Goal: Task Accomplishment & Management: Use online tool/utility

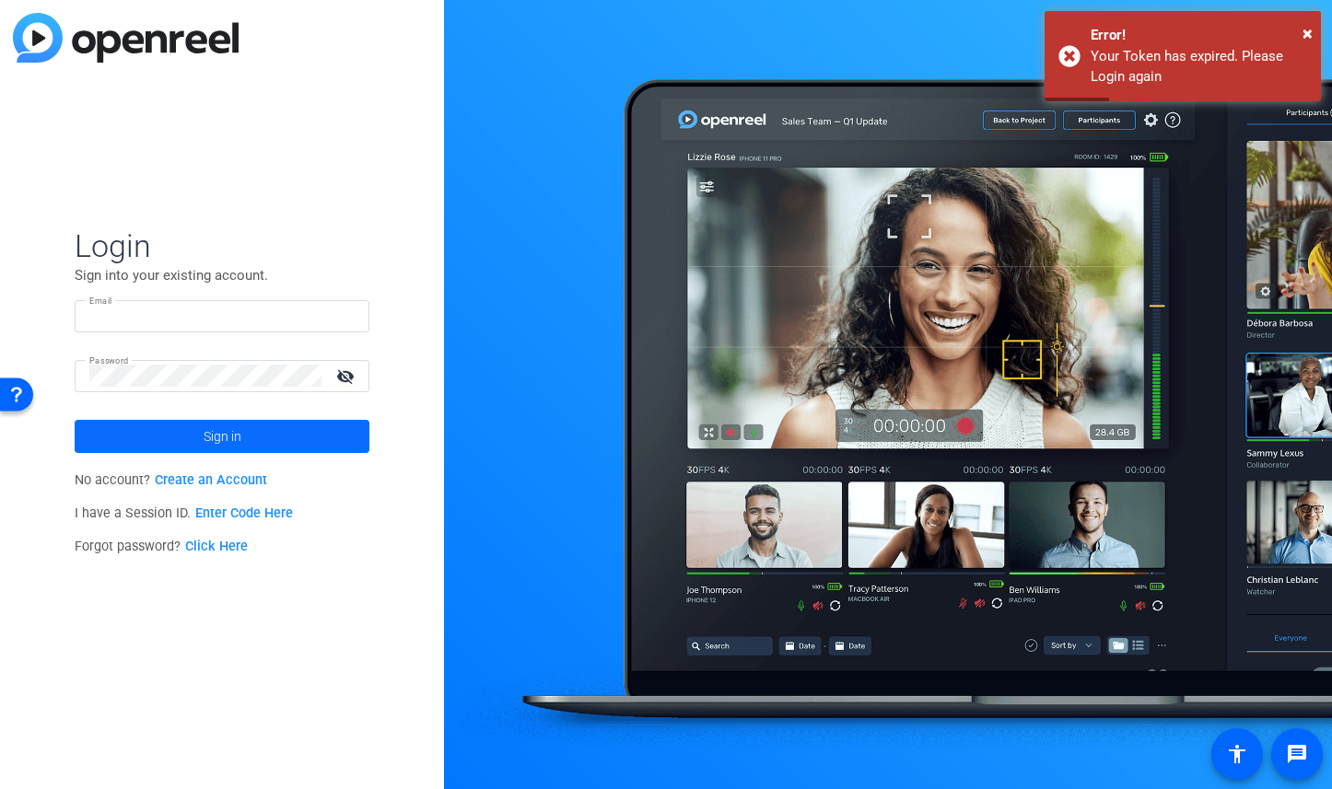
type input "travis.frady@hcahealthcare.com"
click at [230, 433] on span "Sign in" at bounding box center [223, 437] width 38 height 46
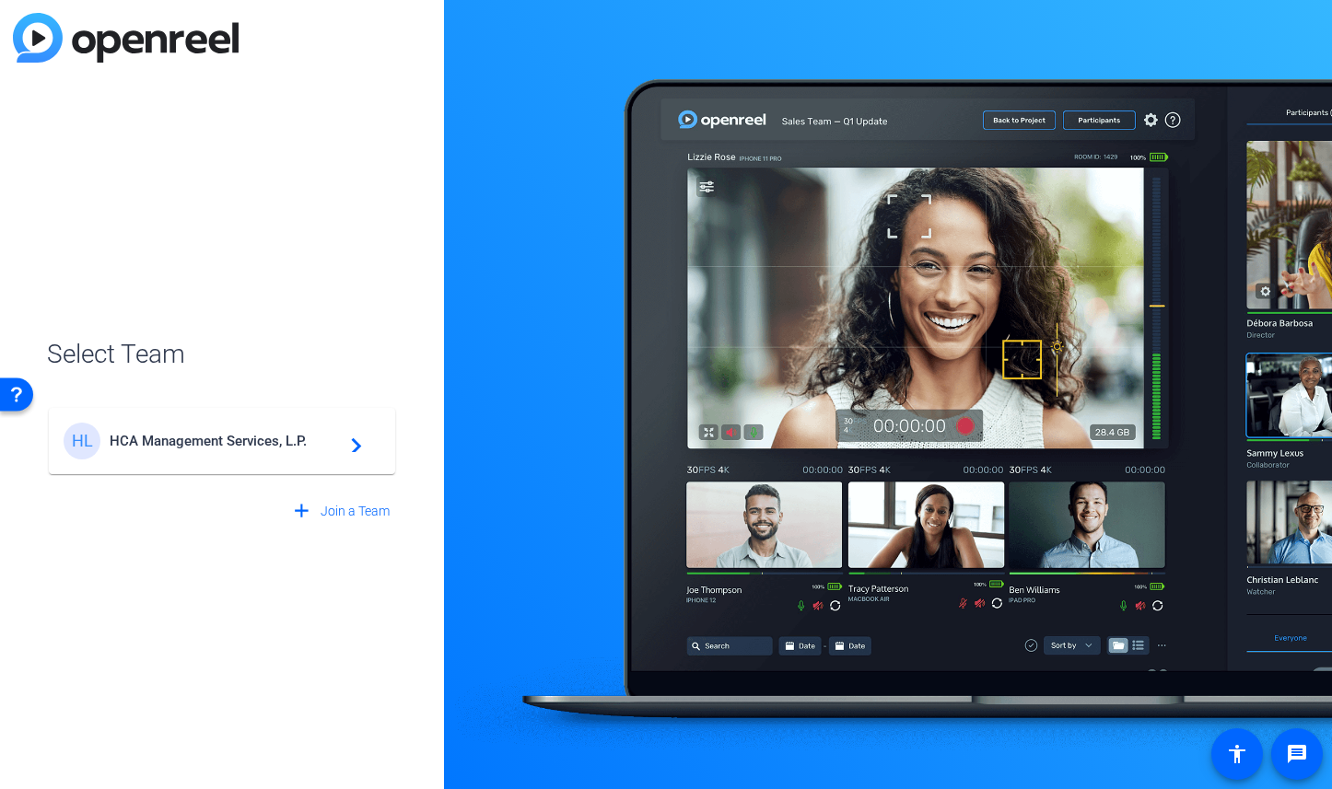
click at [230, 433] on span "HCA Management Services, L.P." at bounding box center [225, 441] width 230 height 17
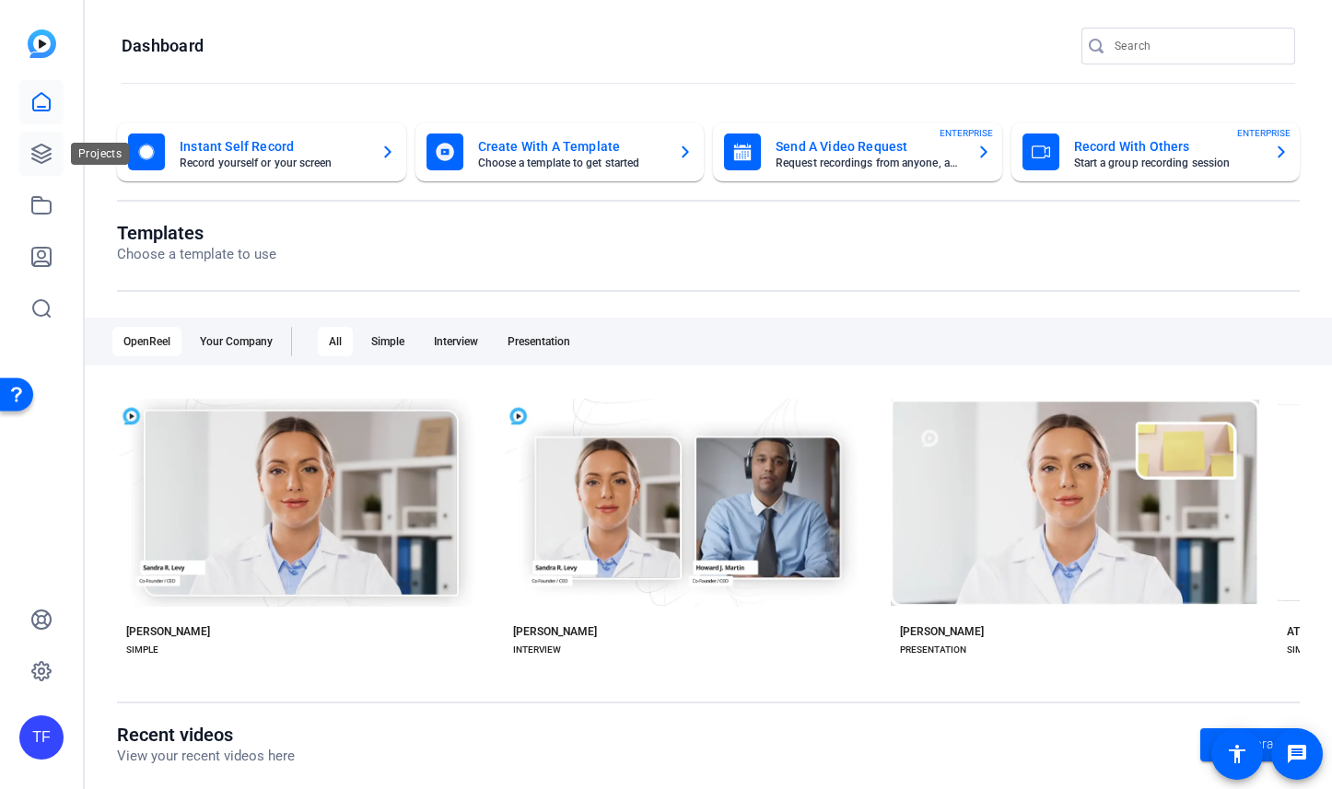
click at [37, 160] on icon at bounding box center [41, 154] width 18 height 18
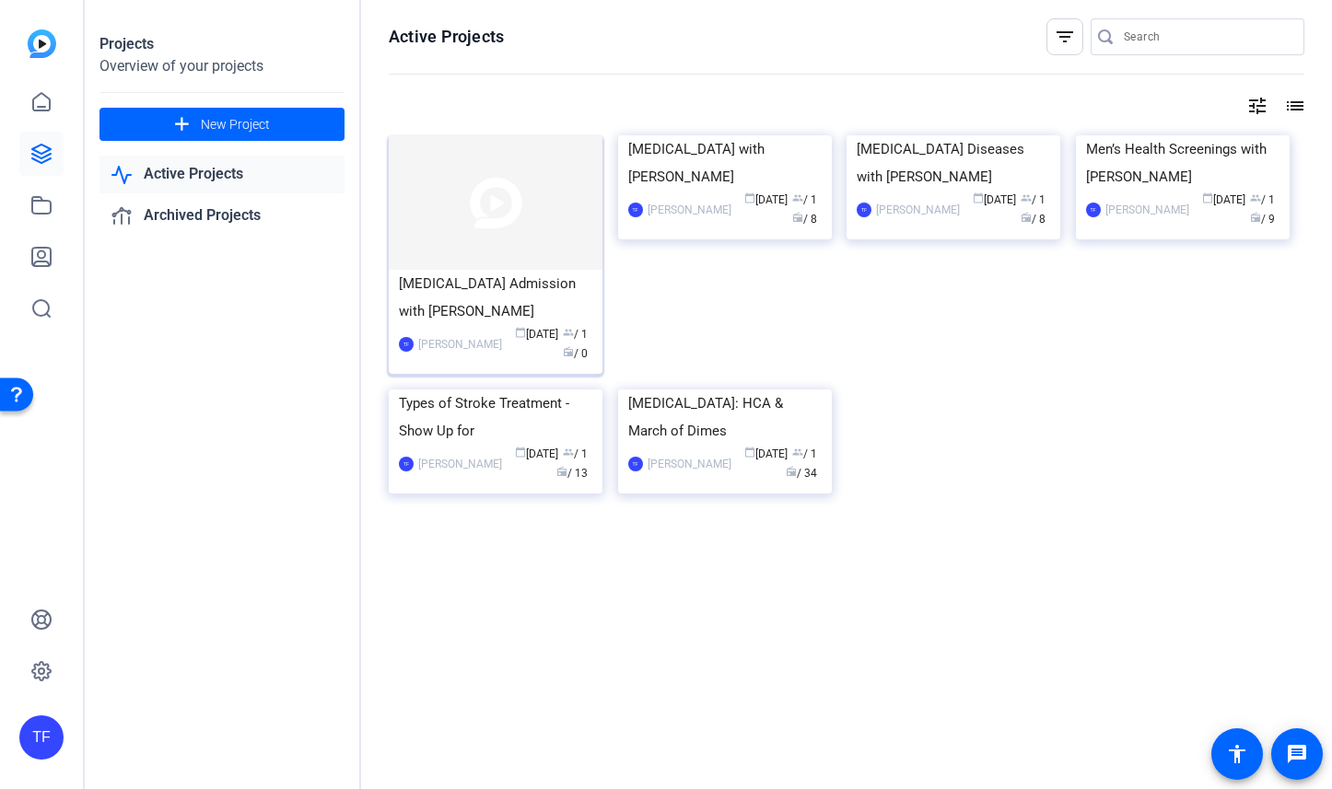
click at [449, 251] on img at bounding box center [496, 202] width 214 height 134
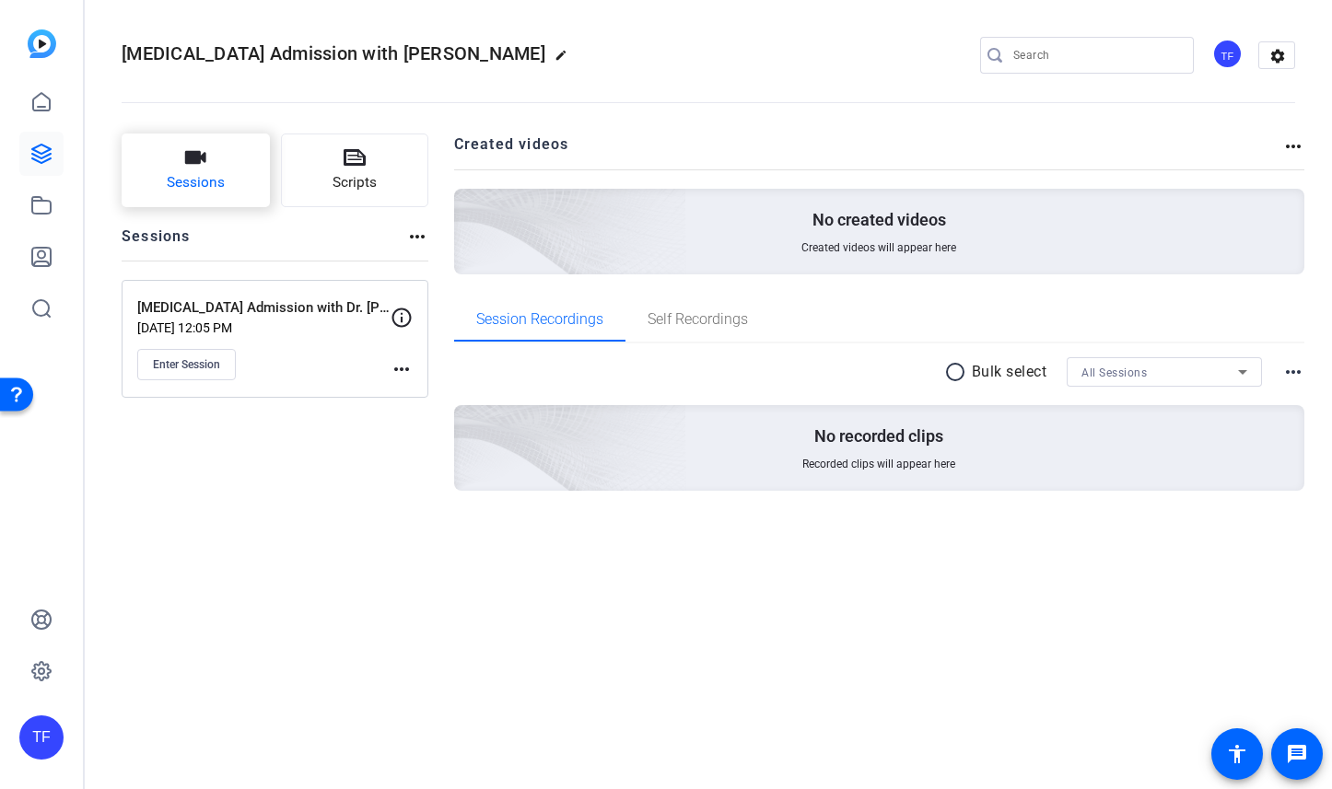
click at [221, 174] on span "Sessions" at bounding box center [196, 182] width 58 height 21
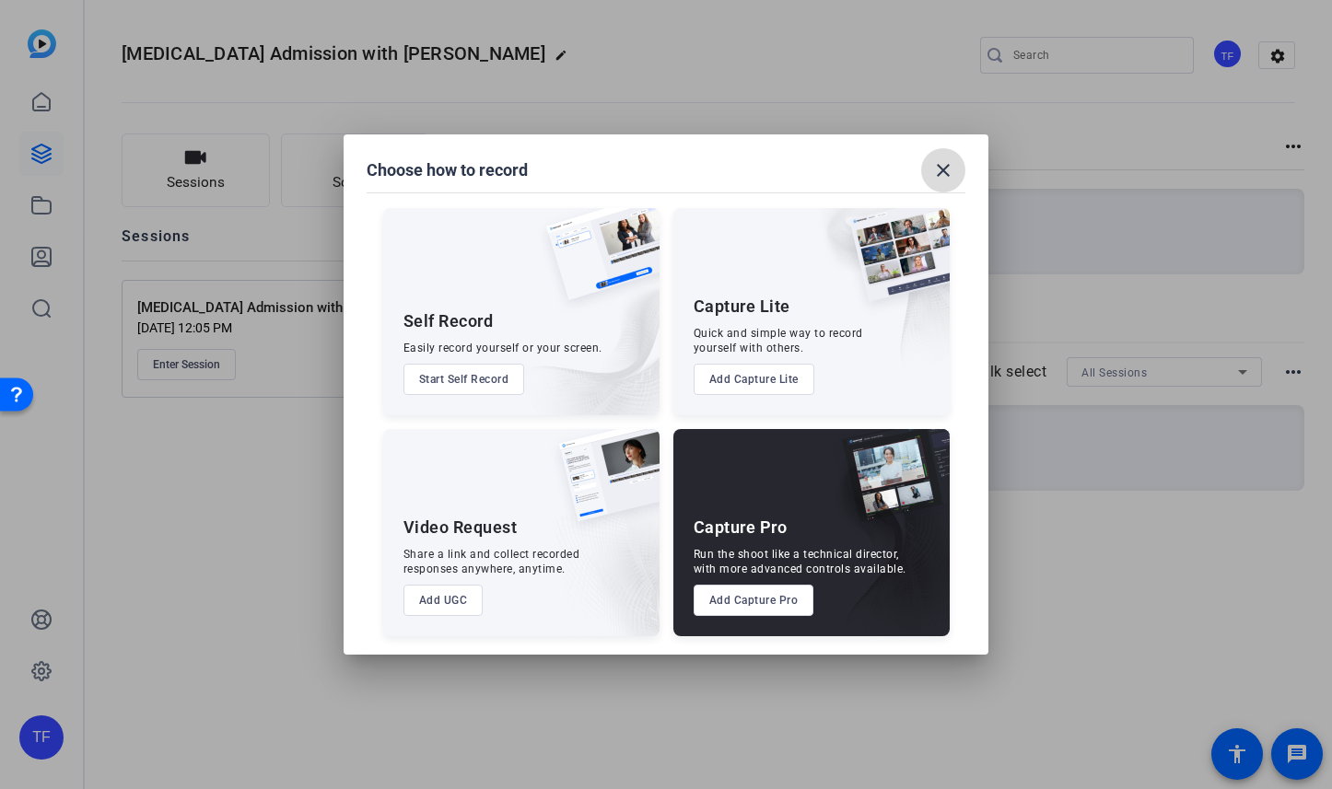
click at [937, 167] on mat-icon "close" at bounding box center [943, 170] width 22 height 22
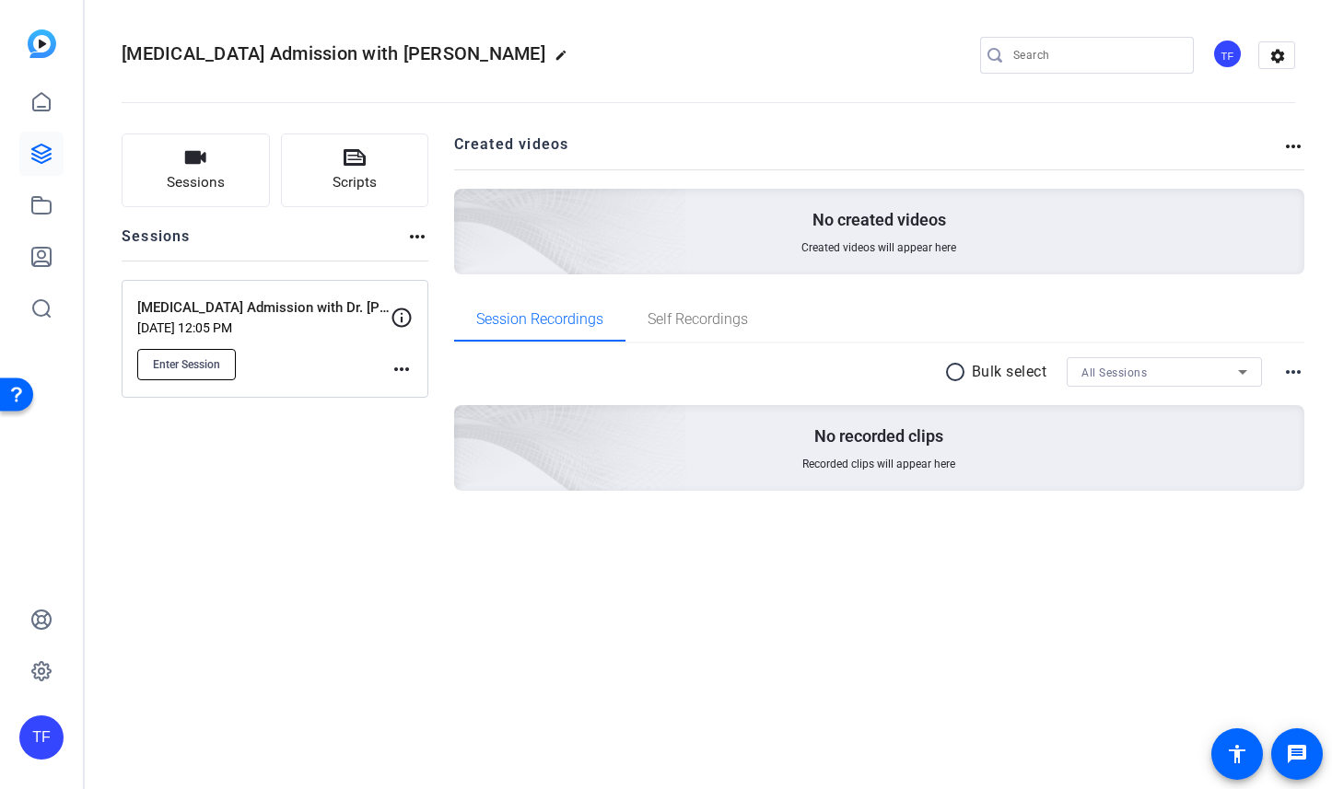
click at [192, 363] on span "Enter Session" at bounding box center [186, 364] width 67 height 15
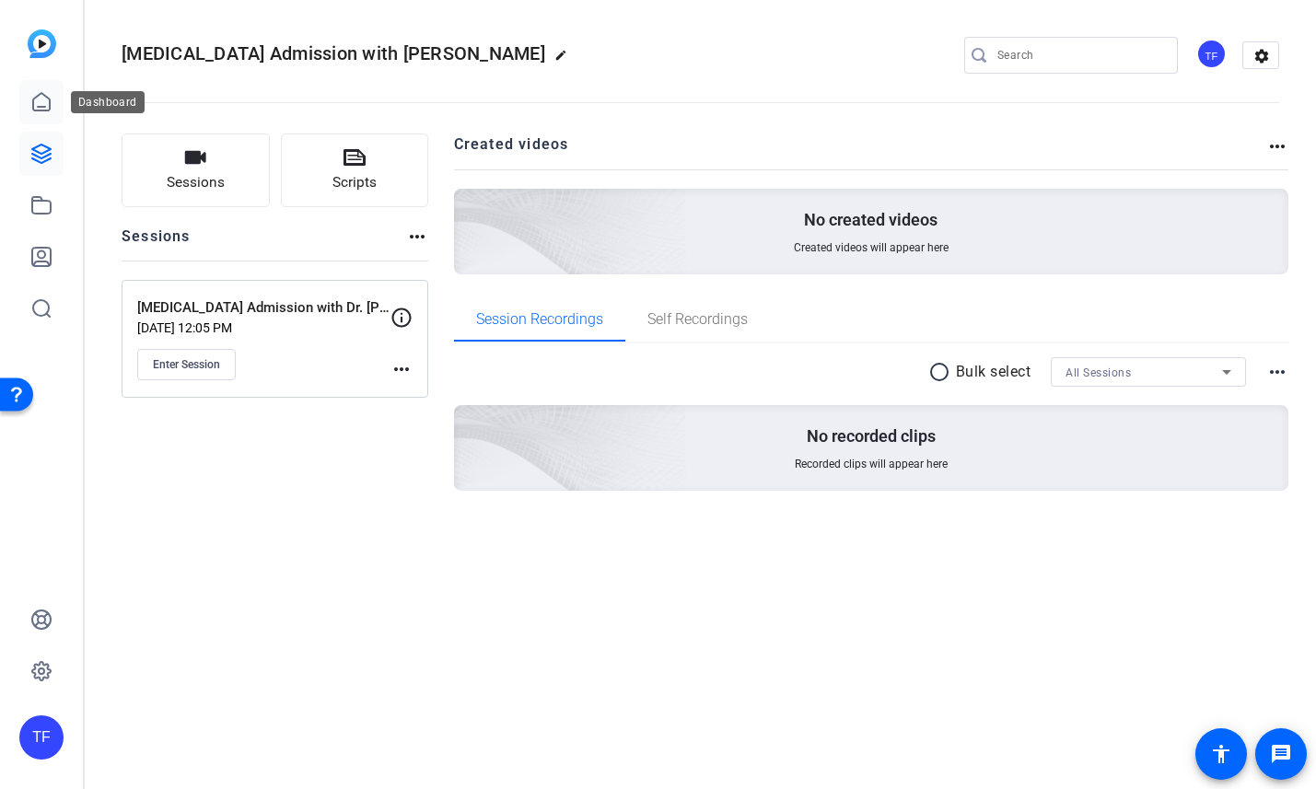
click at [38, 99] on icon at bounding box center [41, 102] width 22 height 22
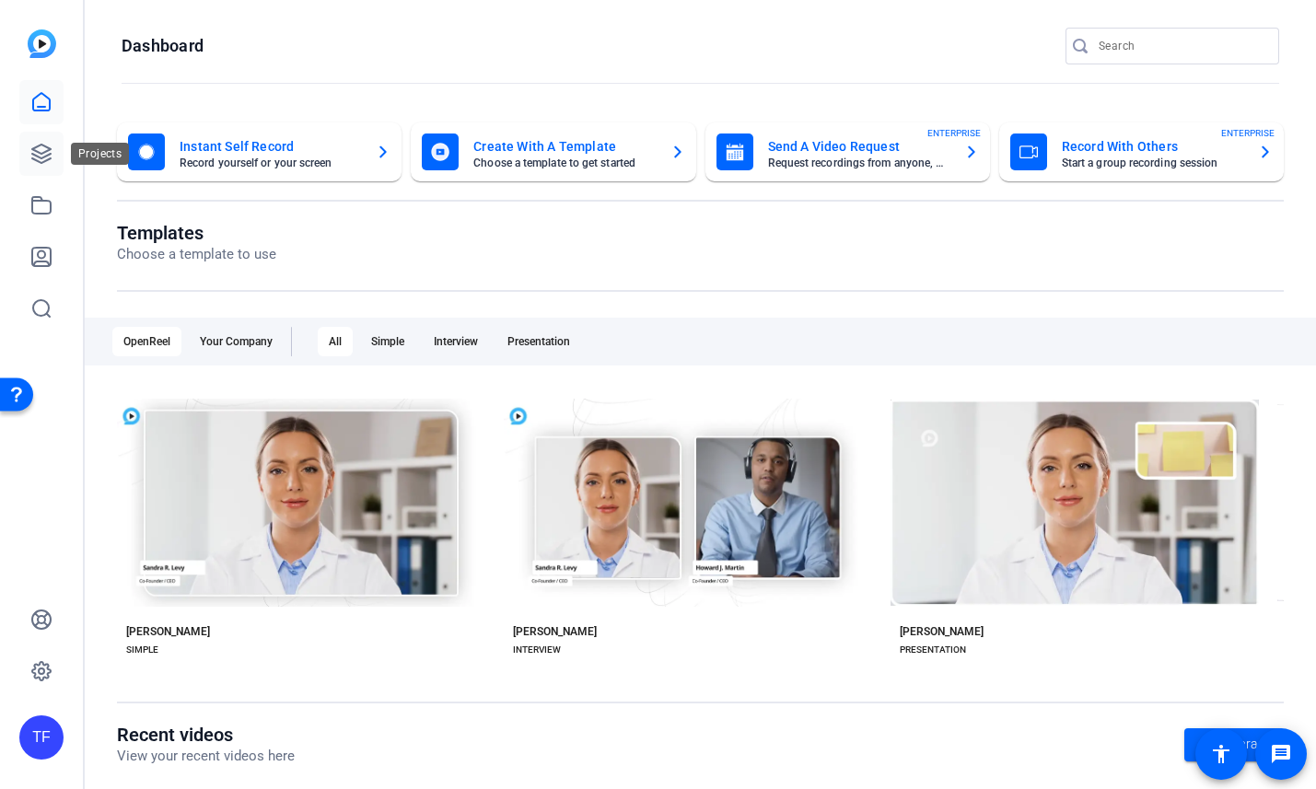
click at [42, 174] on link at bounding box center [41, 154] width 44 height 44
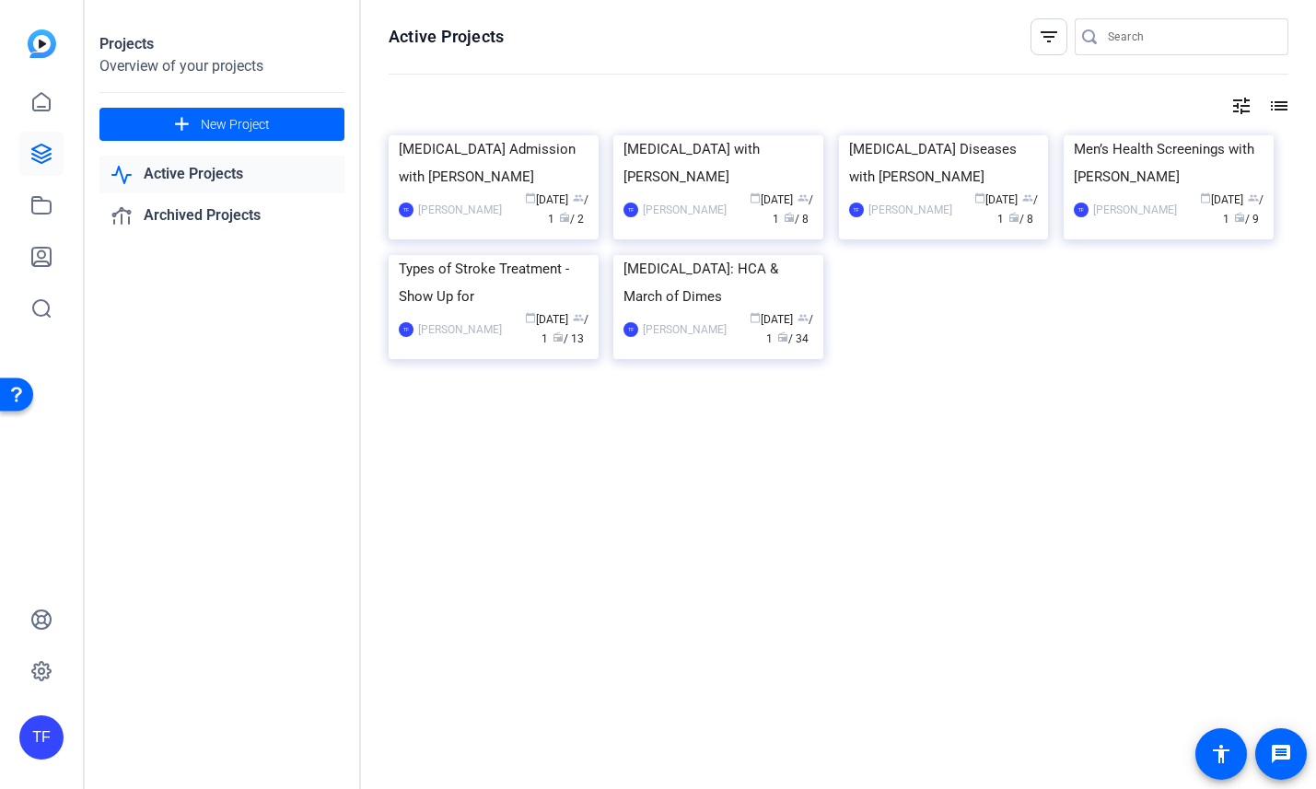
click at [947, 400] on div "NICU Admission with Dr. Erik Thingvoll TF Travis Frady calendar_today Aug 26 gr…" at bounding box center [839, 267] width 900 height 264
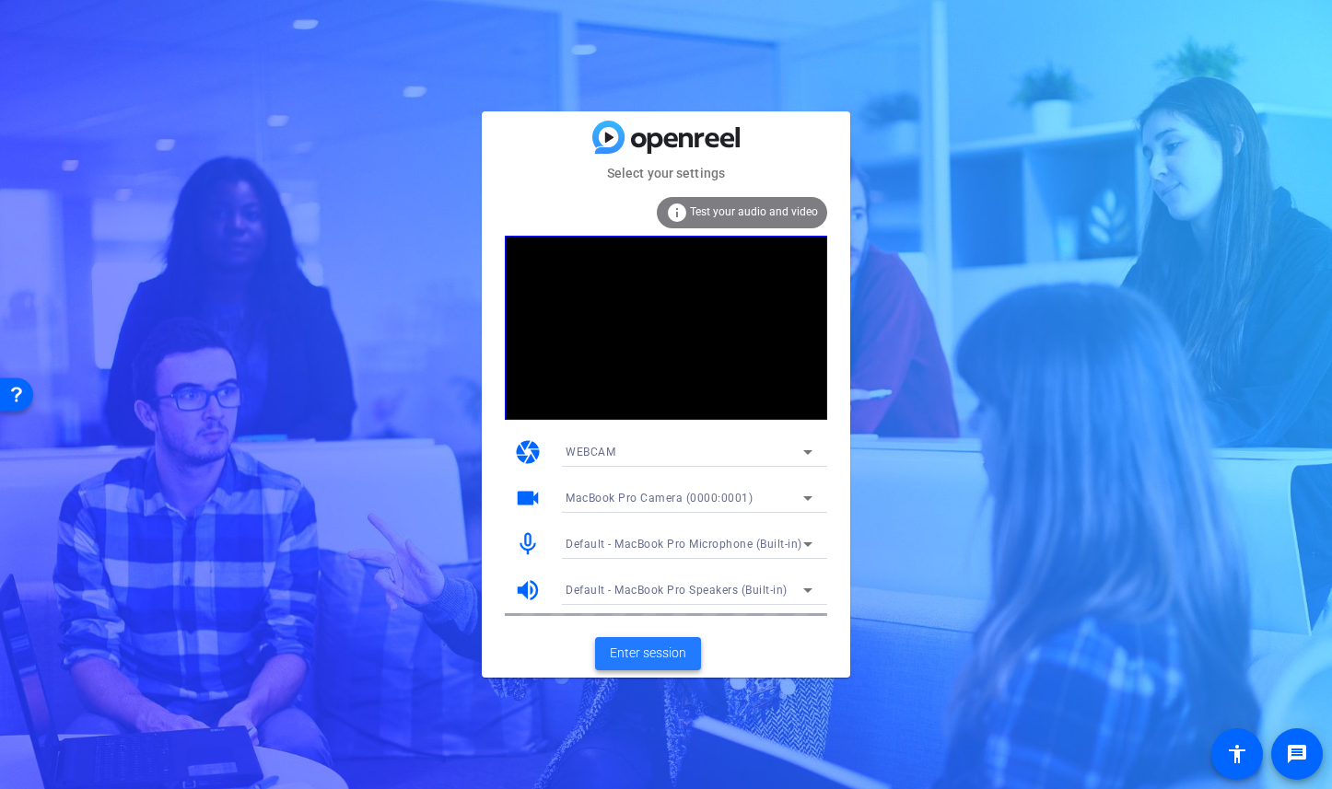
click at [644, 647] on span "Enter session" at bounding box center [648, 653] width 76 height 19
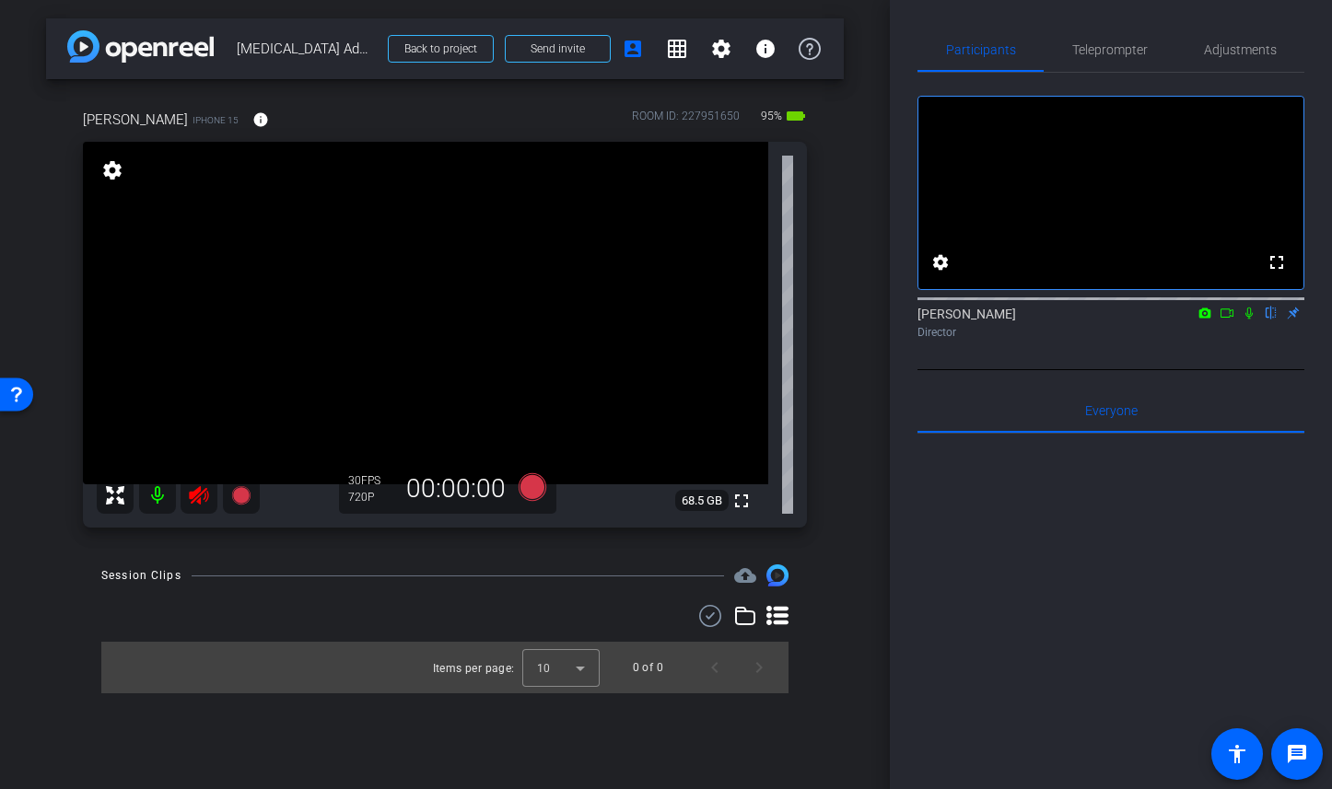
click at [196, 502] on icon at bounding box center [199, 495] width 22 height 22
click at [726, 59] on mat-icon "settings" at bounding box center [721, 49] width 22 height 22
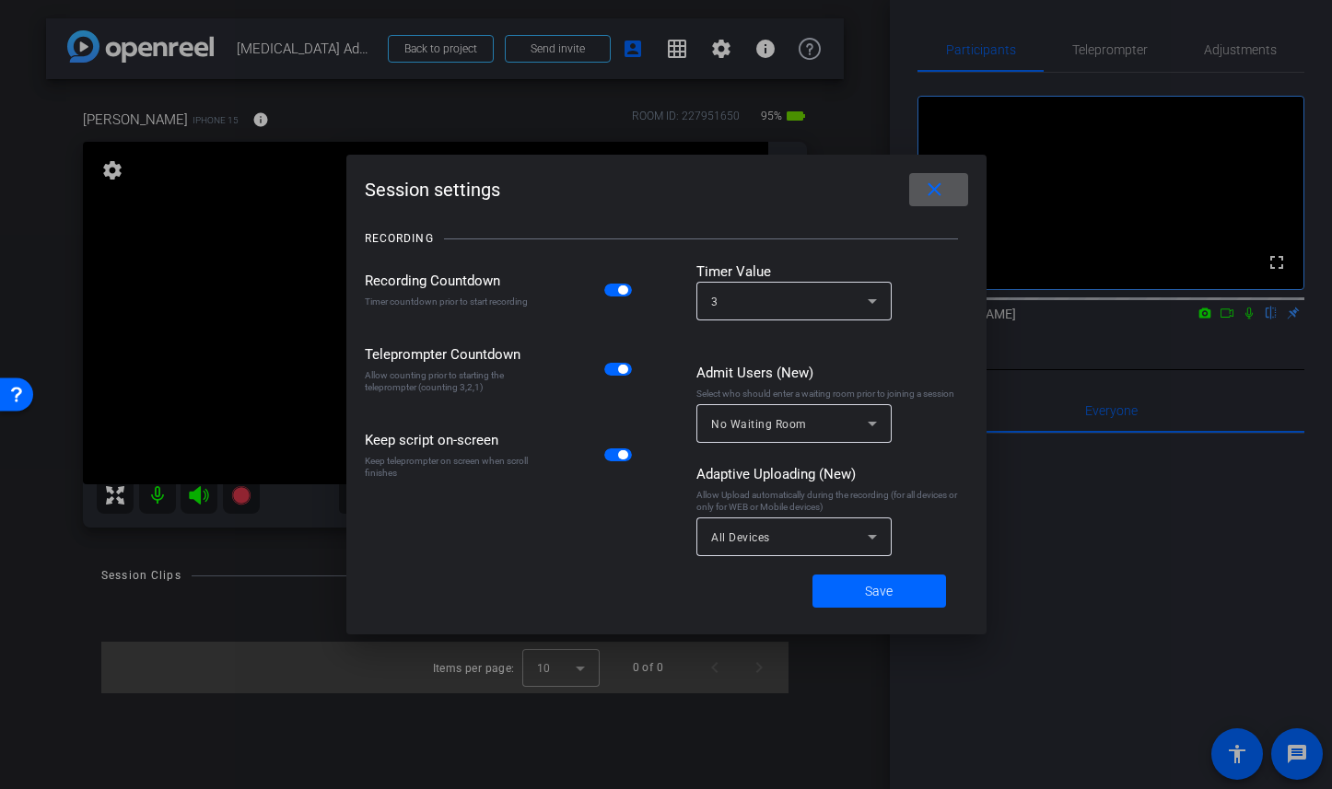
click at [936, 188] on mat-icon "close" at bounding box center [934, 190] width 23 height 23
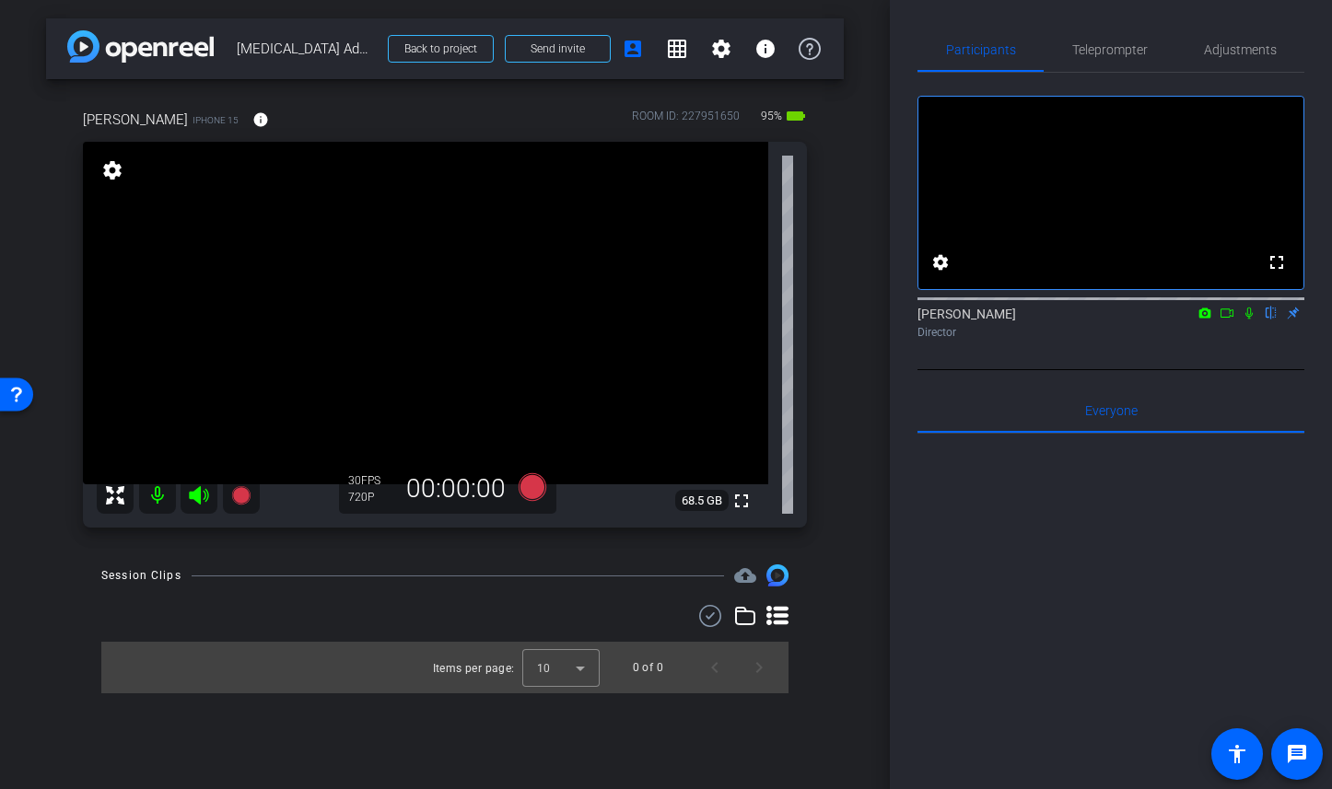
click at [111, 177] on mat-icon "settings" at bounding box center [112, 170] width 26 height 22
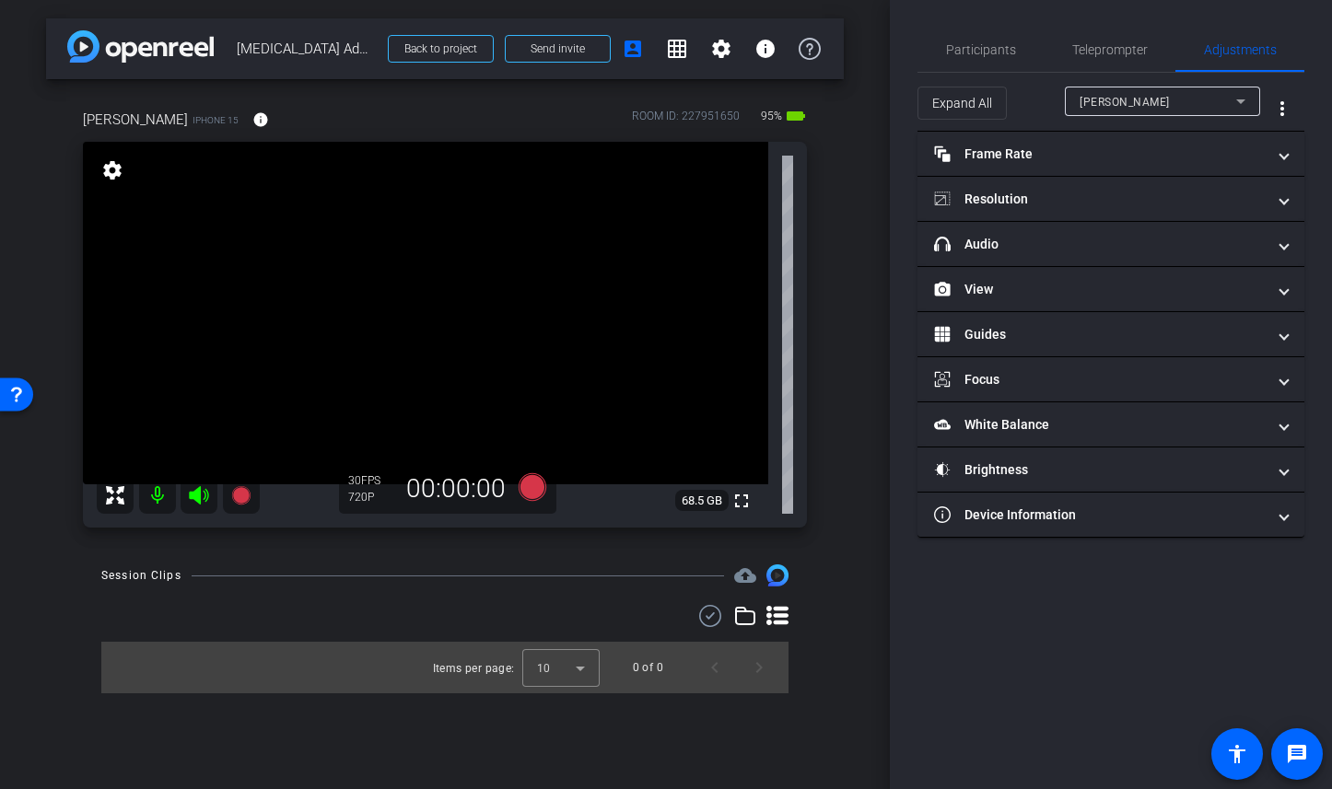
click at [113, 176] on mat-icon "settings" at bounding box center [112, 170] width 26 height 22
click at [112, 171] on mat-icon "settings" at bounding box center [112, 170] width 26 height 22
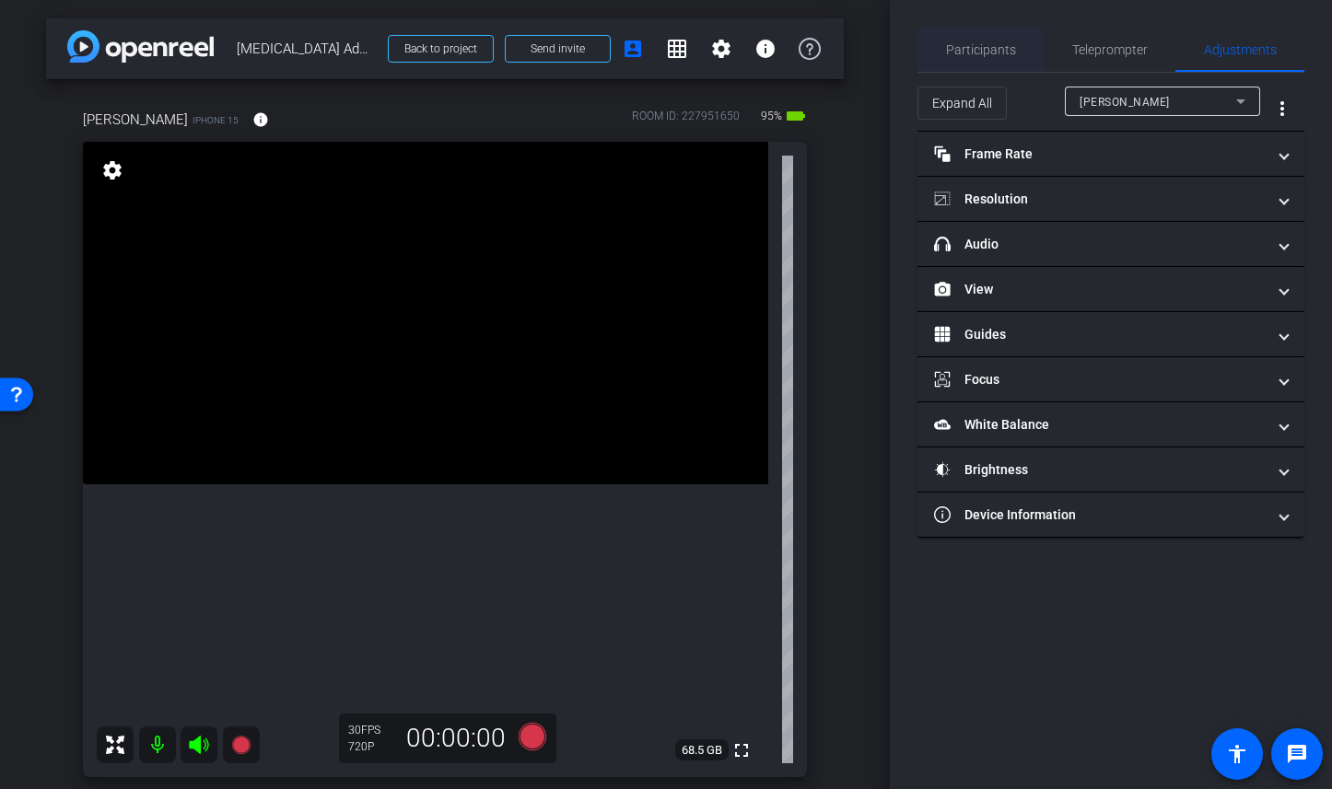
click at [999, 59] on span "Participants" at bounding box center [981, 50] width 70 height 44
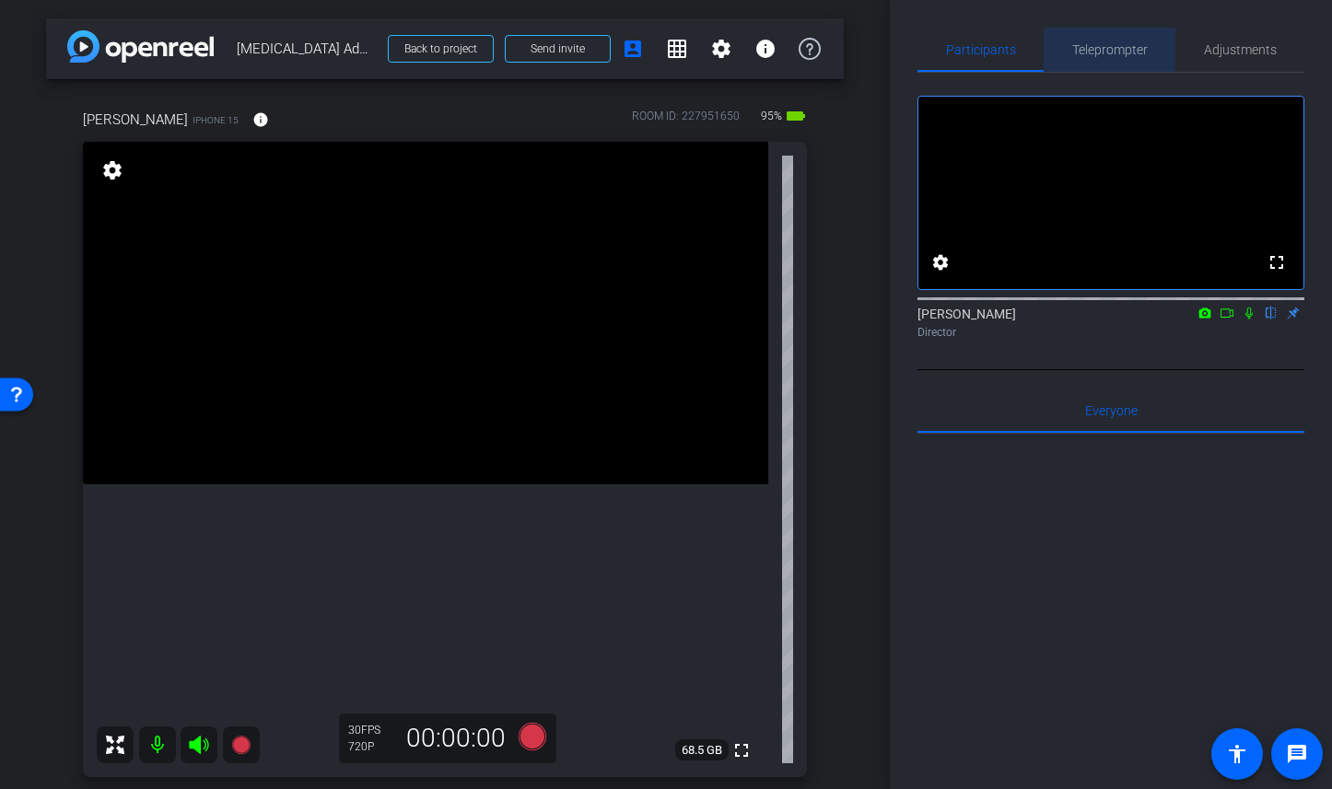
click at [1104, 44] on span "Teleprompter" at bounding box center [1110, 49] width 76 height 13
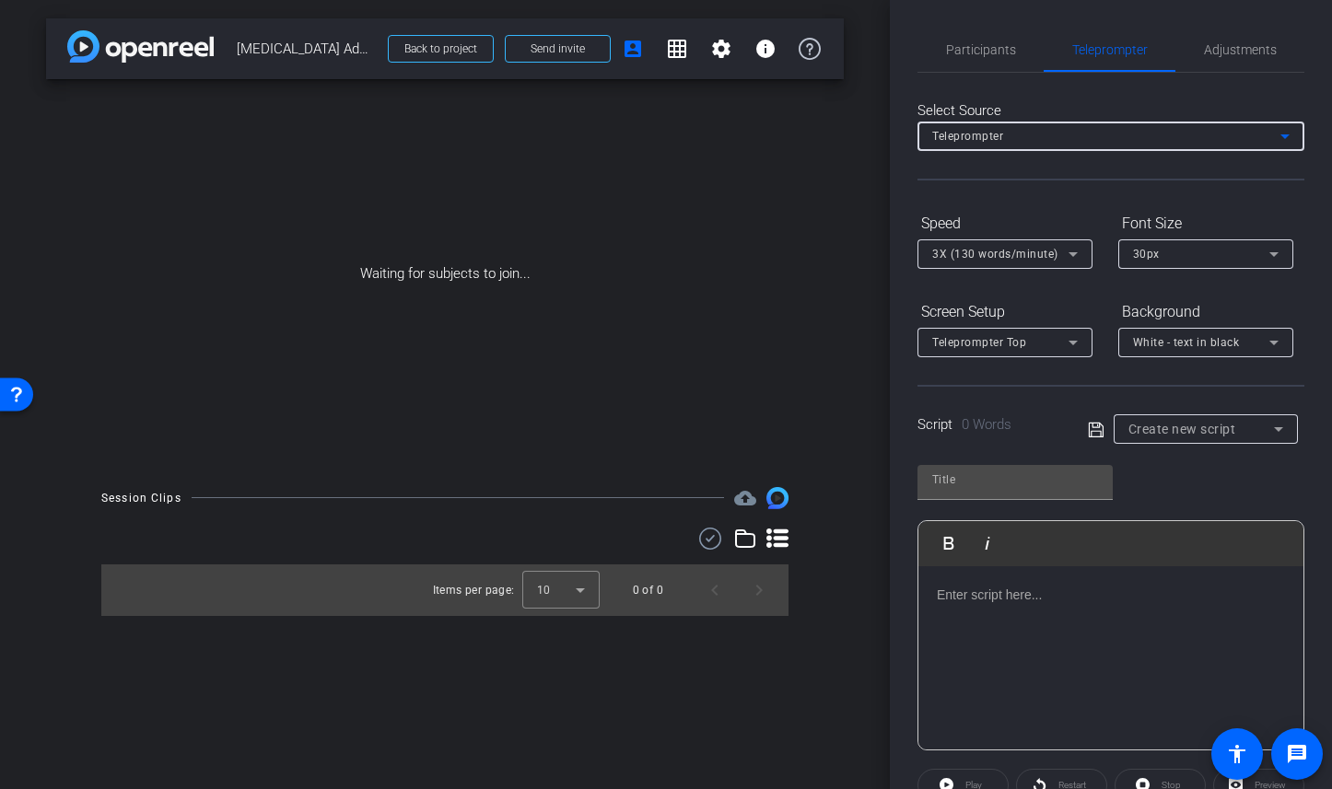
click at [1009, 134] on div "Teleprompter" at bounding box center [1106, 135] width 348 height 23
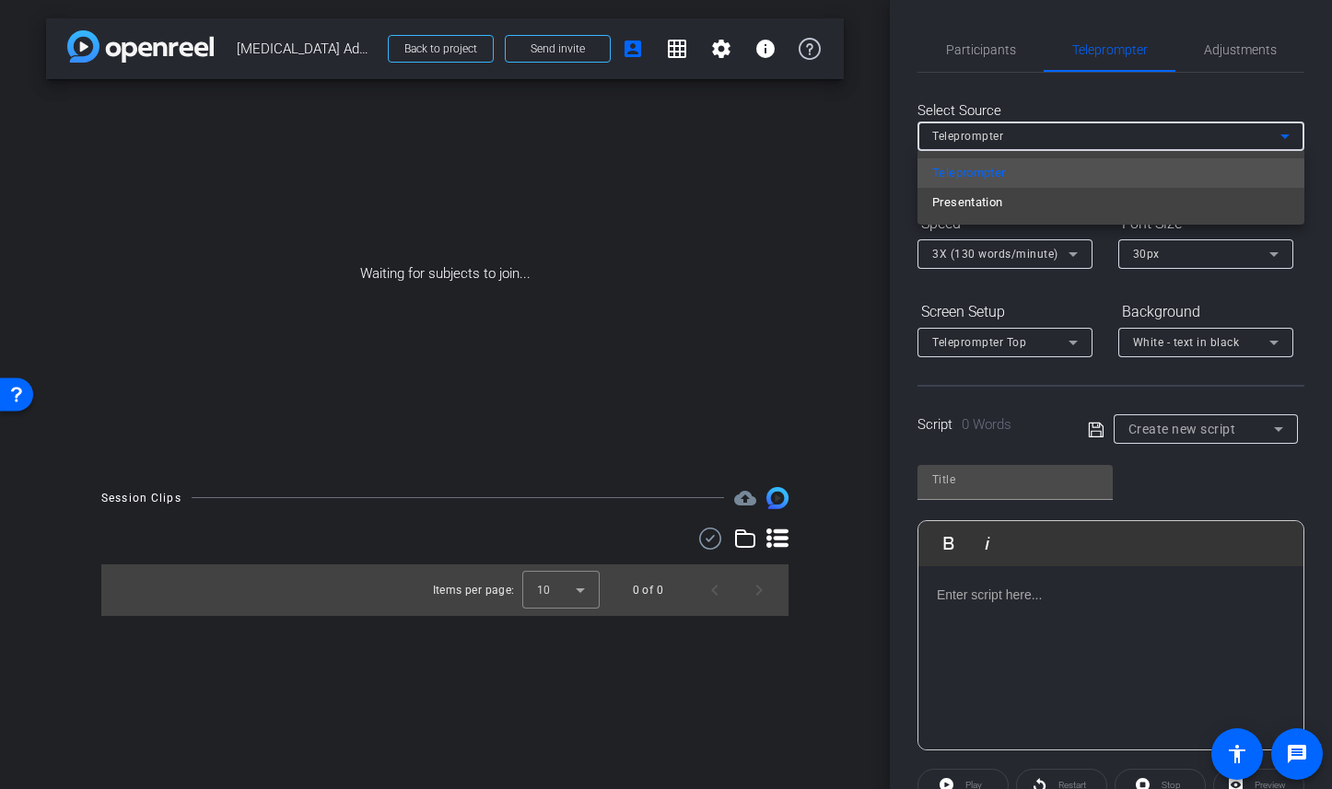
click at [1009, 134] on div at bounding box center [666, 394] width 1332 height 789
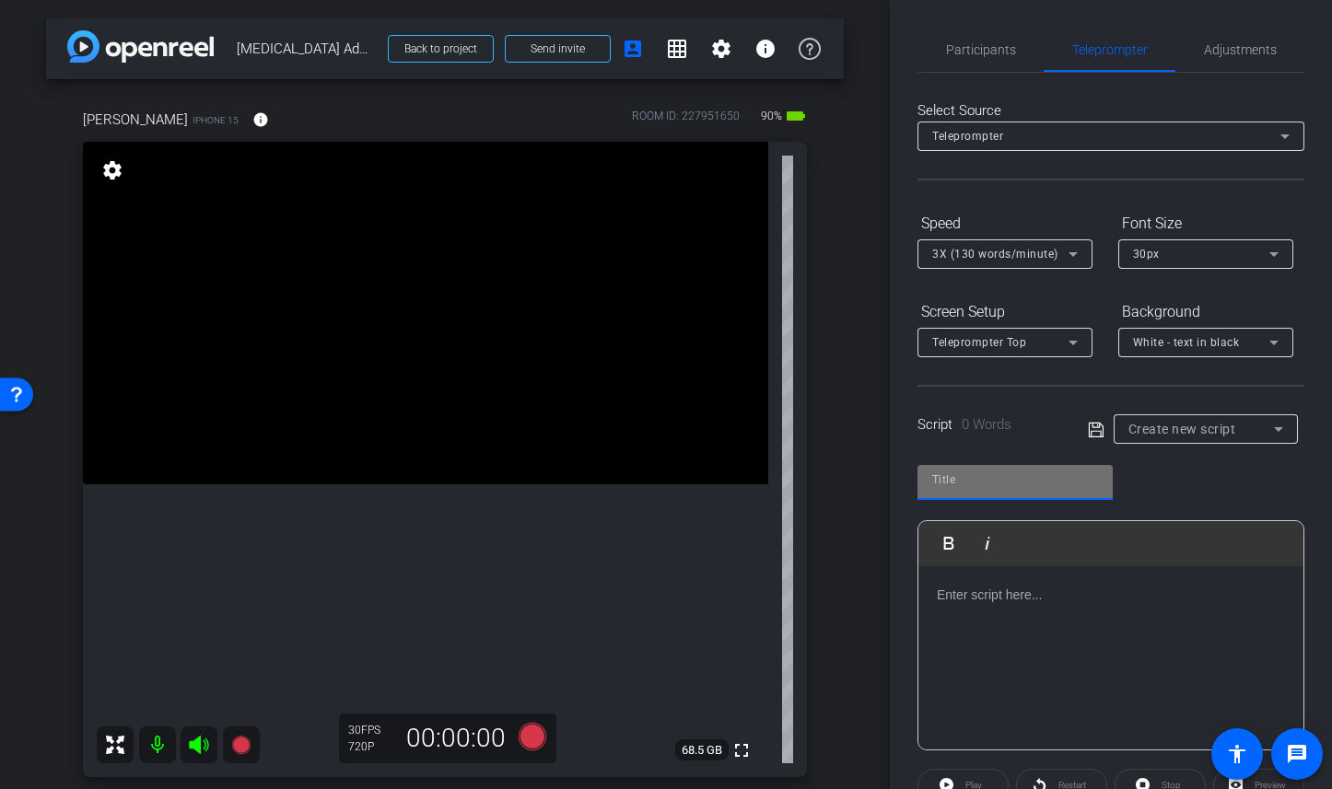
click at [971, 490] on input "text" at bounding box center [1015, 480] width 166 height 22
type input "Test 2"
click at [959, 612] on div at bounding box center [1110, 658] width 385 height 184
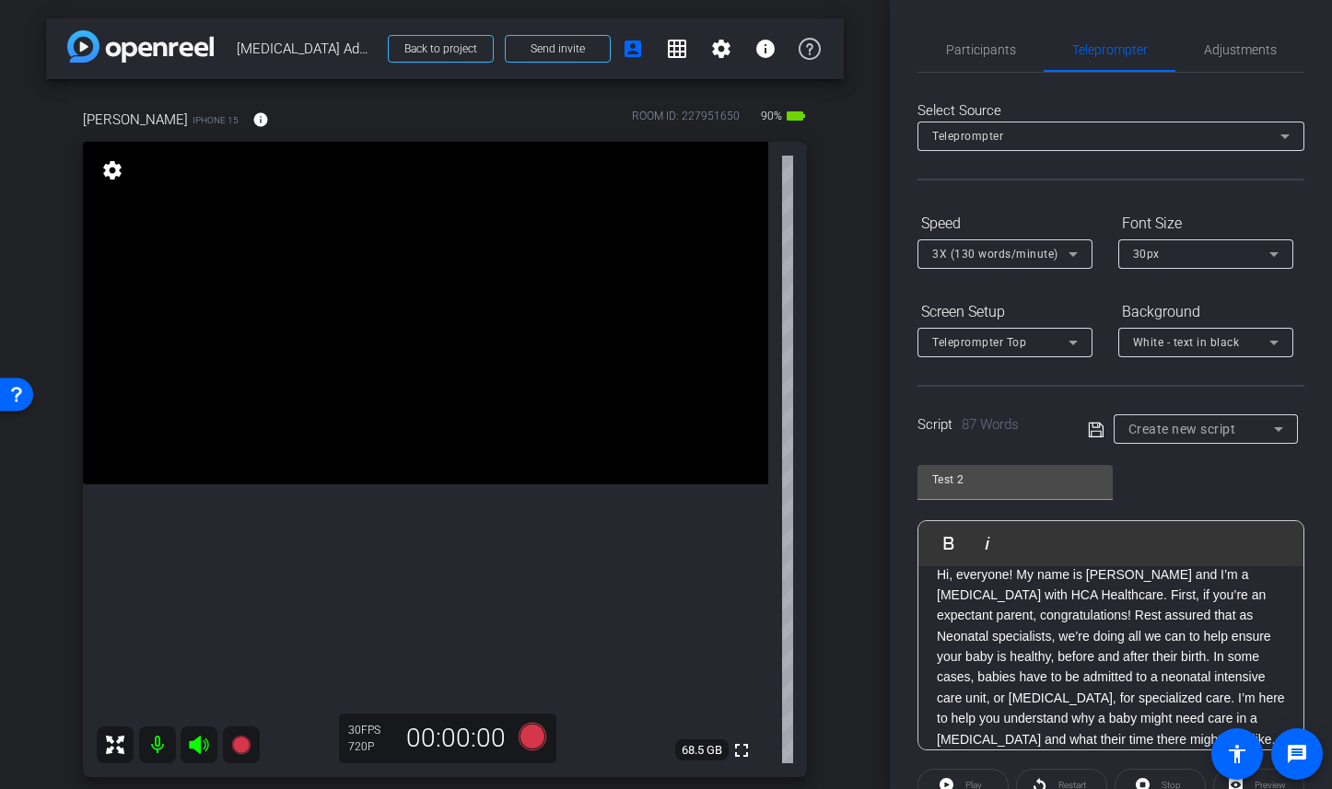
scroll to position [27, 0]
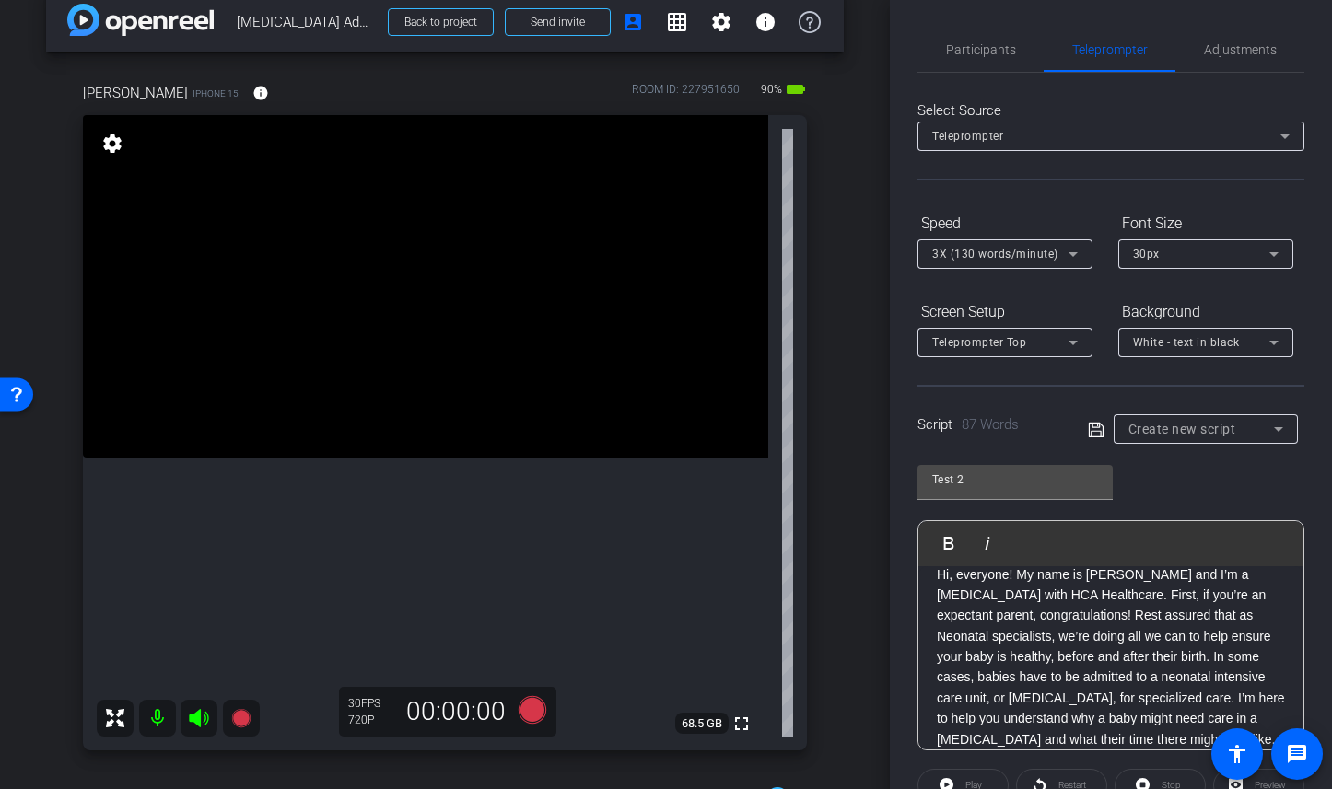
click at [1163, 741] on p "Hi, everyone! My name is [PERSON_NAME] and I’m a [MEDICAL_DATA] with HCA Health…" at bounding box center [1111, 658] width 348 height 186
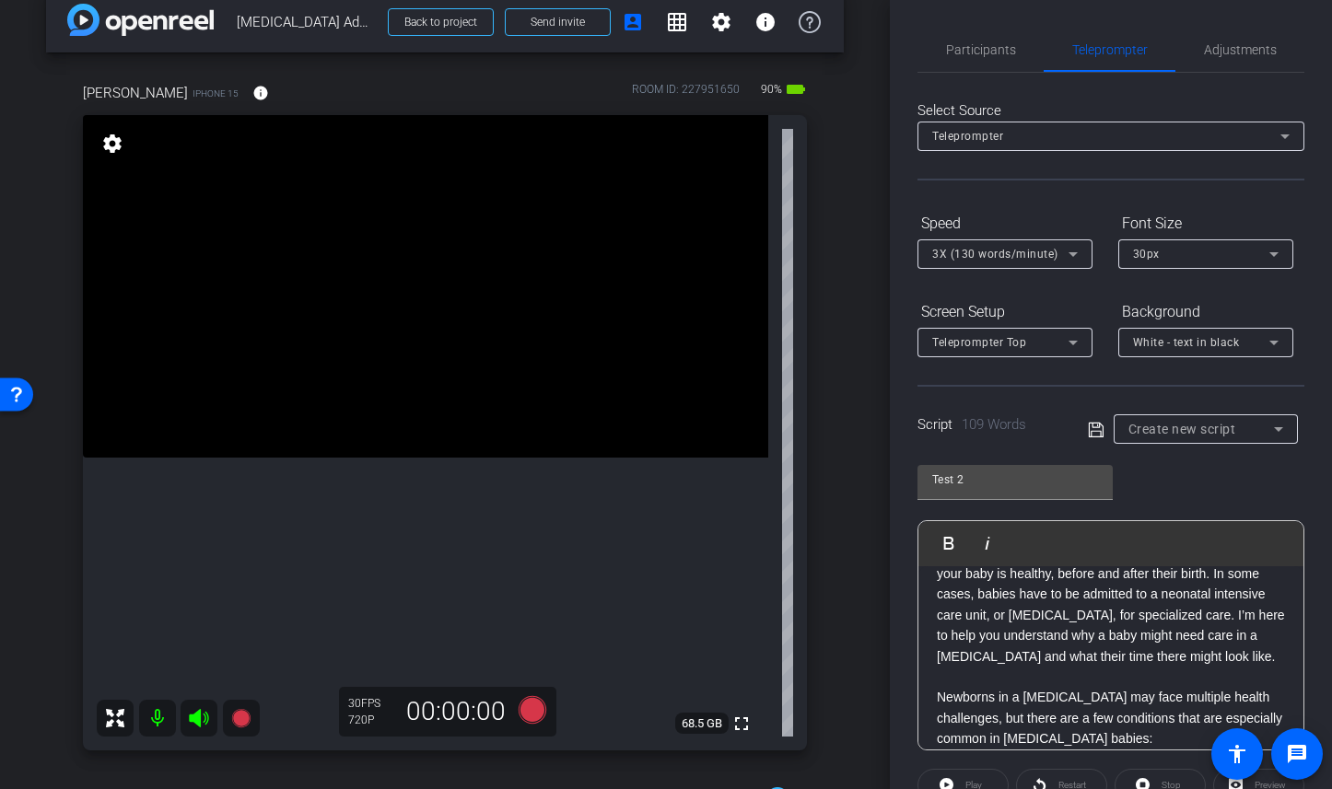
scroll to position [0, 0]
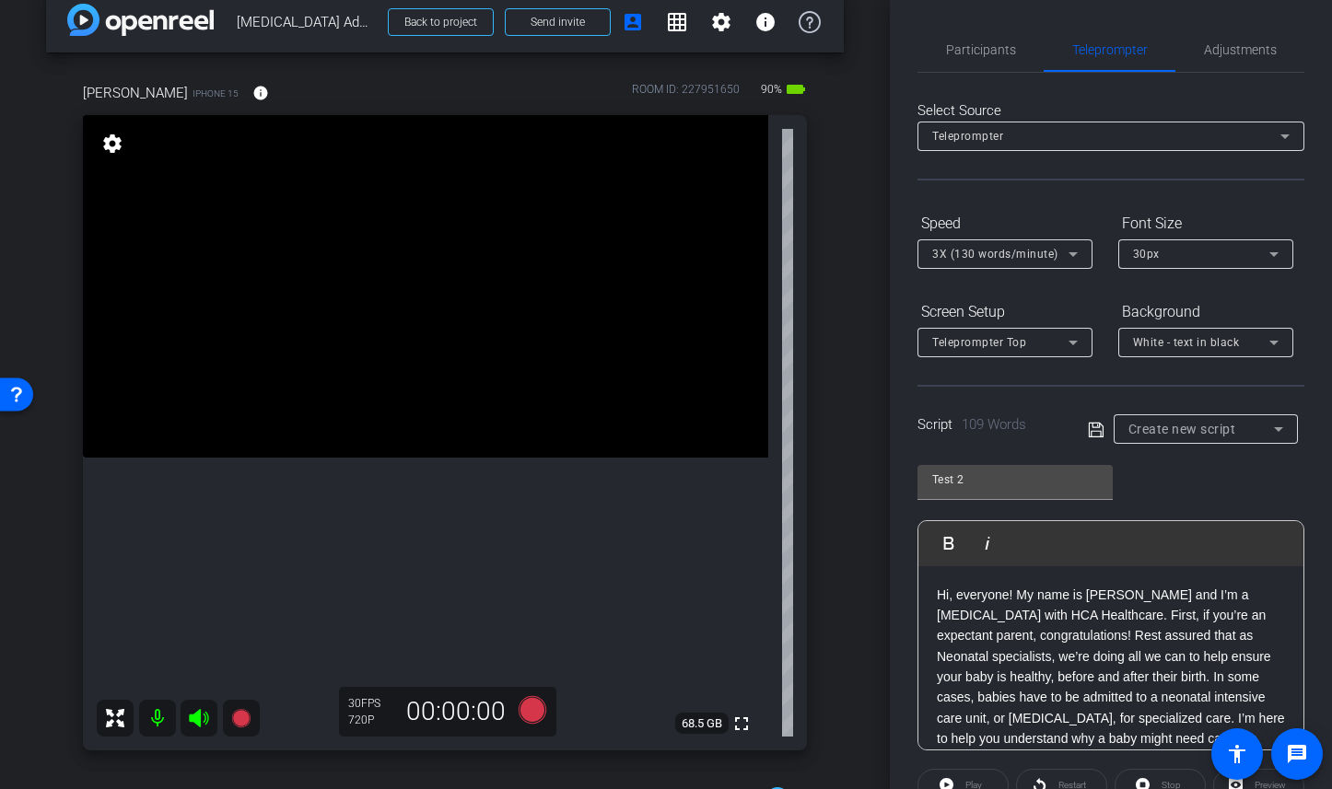
click at [930, 596] on div "Hi, everyone! My name is [PERSON_NAME] and I’m a [MEDICAL_DATA] with HCA Health…" at bounding box center [1110, 718] width 385 height 305
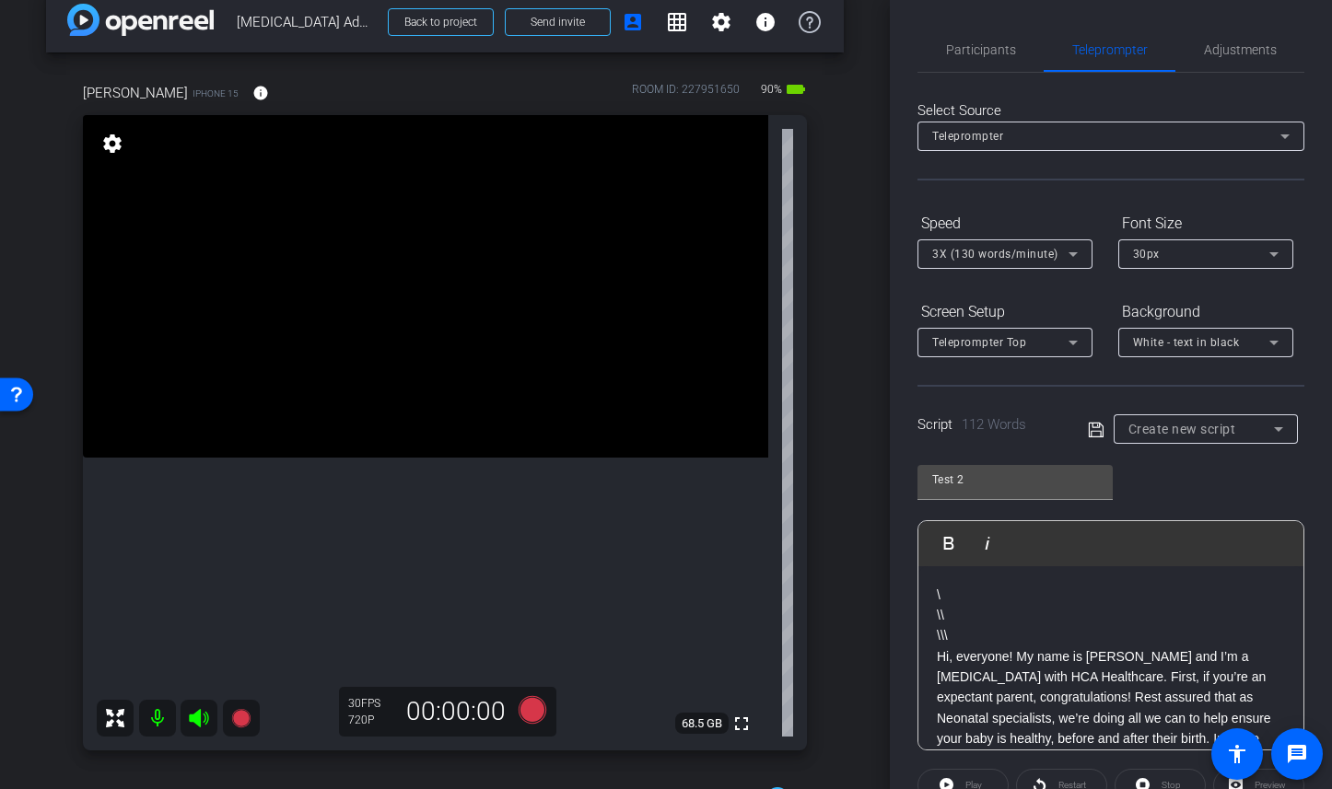
click at [946, 579] on div "\ \\ \\\ Hi, everyone! My name is [PERSON_NAME] and I’m a [MEDICAL_DATA] with H…" at bounding box center [1110, 749] width 385 height 367
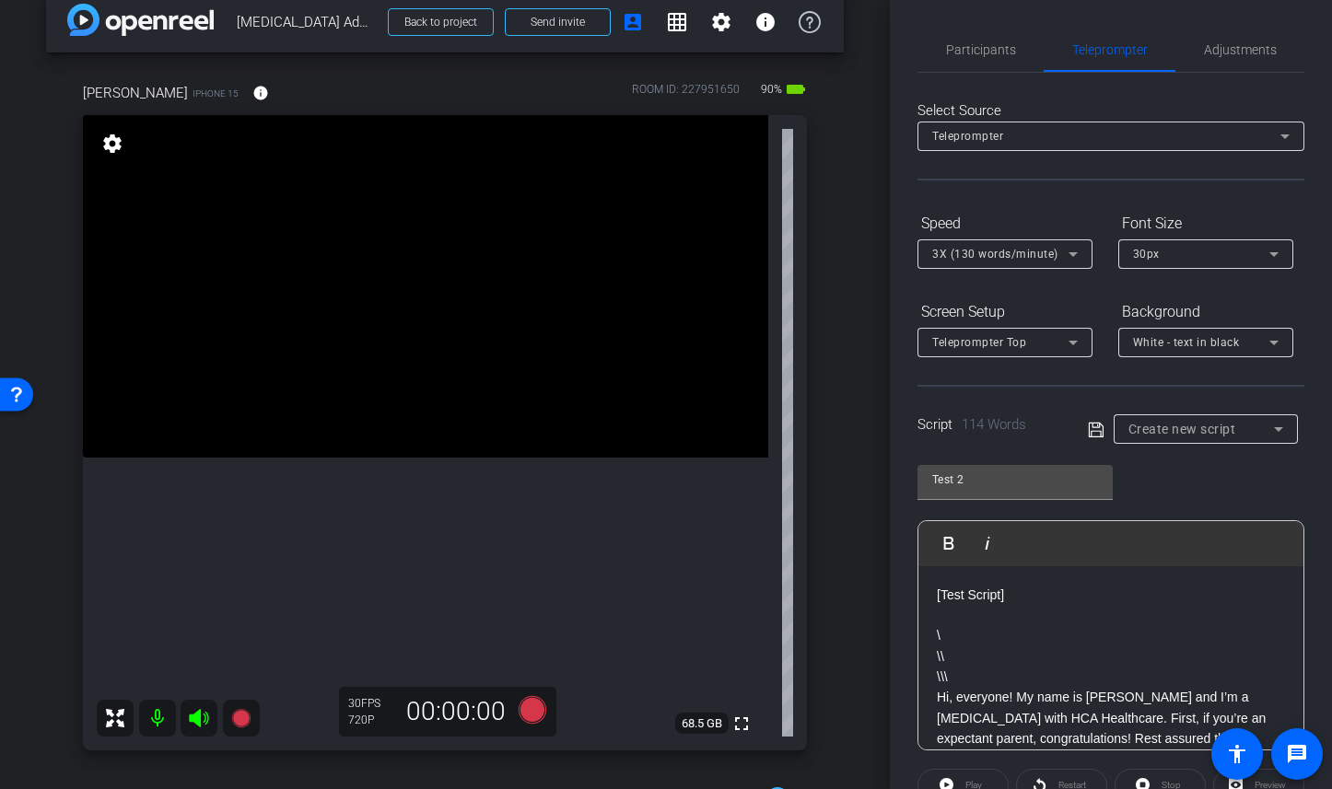
click at [977, 672] on p "\\\" at bounding box center [1111, 677] width 348 height 20
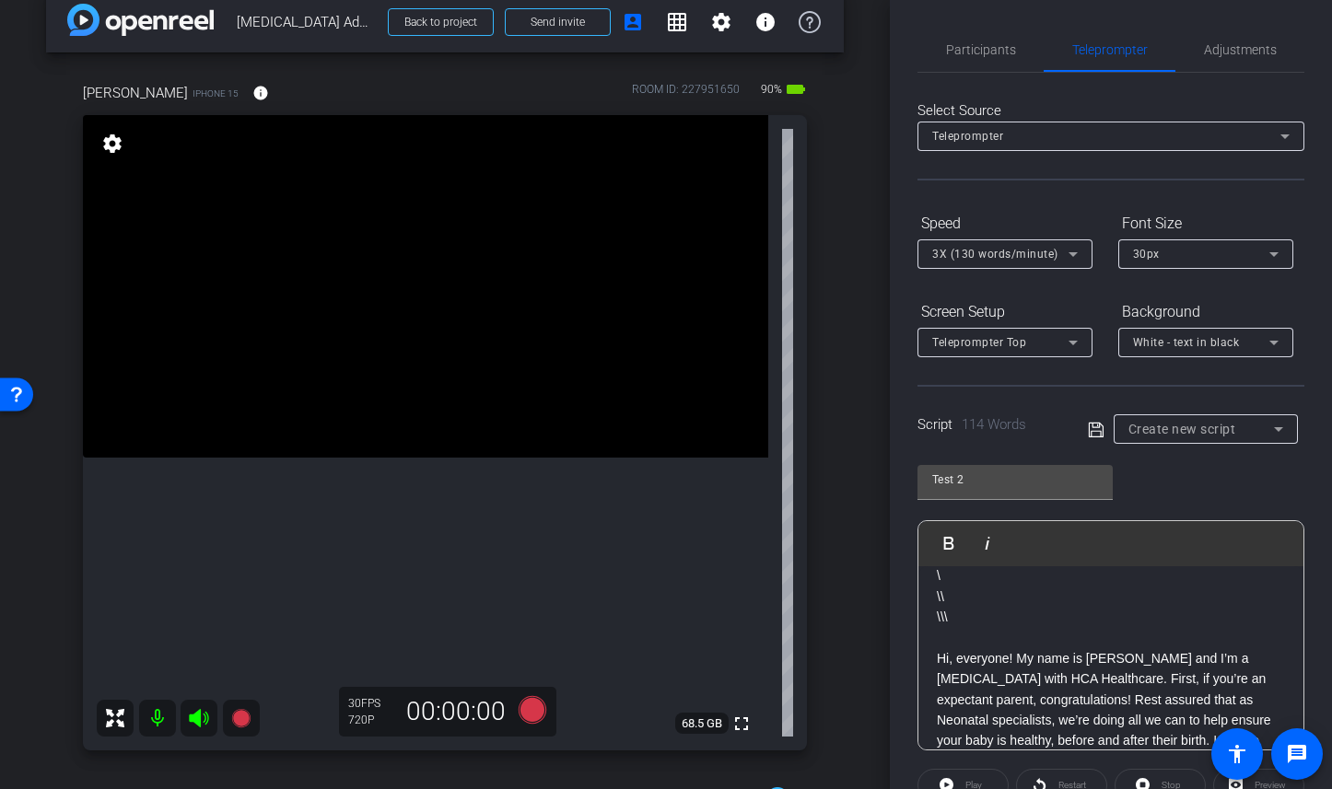
scroll to position [109, 0]
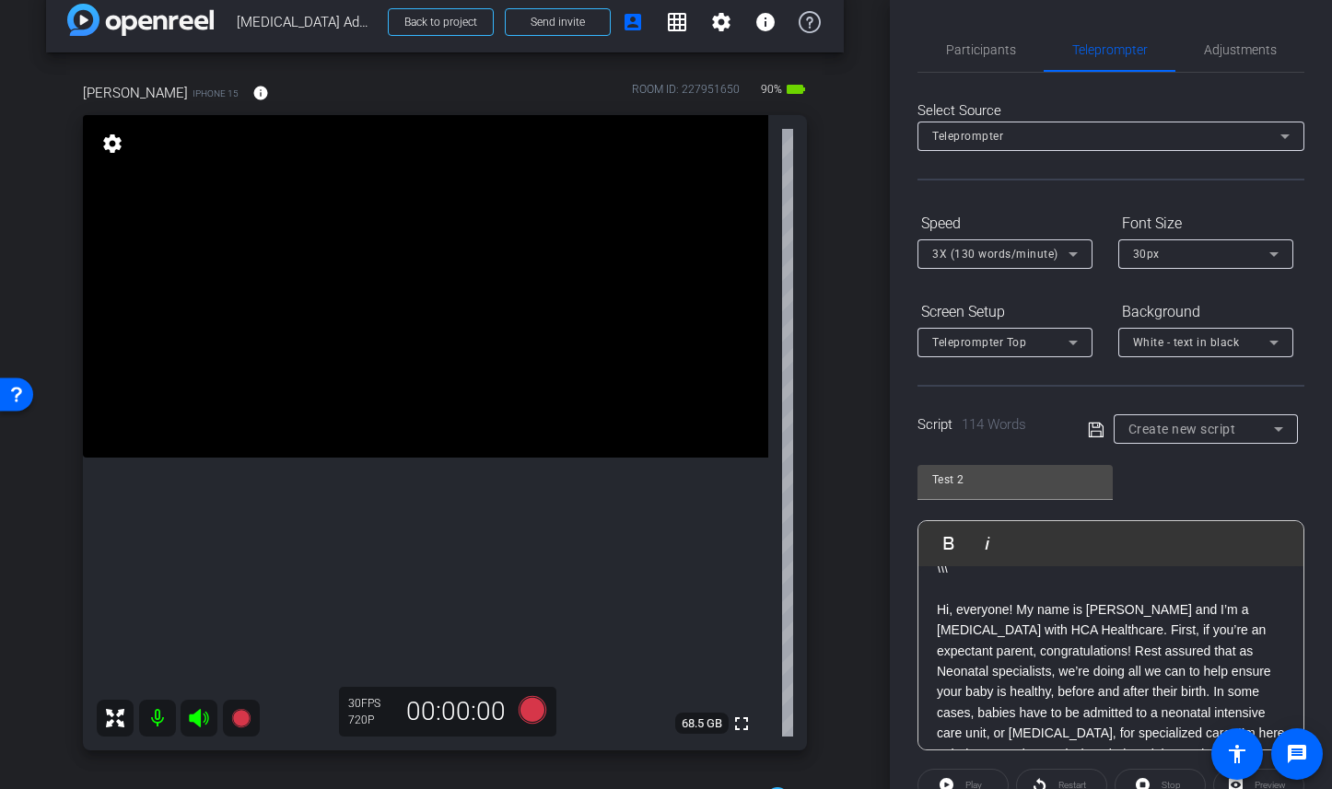
click at [1092, 434] on icon at bounding box center [1096, 430] width 17 height 22
click at [717, 18] on mat-icon "settings" at bounding box center [721, 22] width 22 height 22
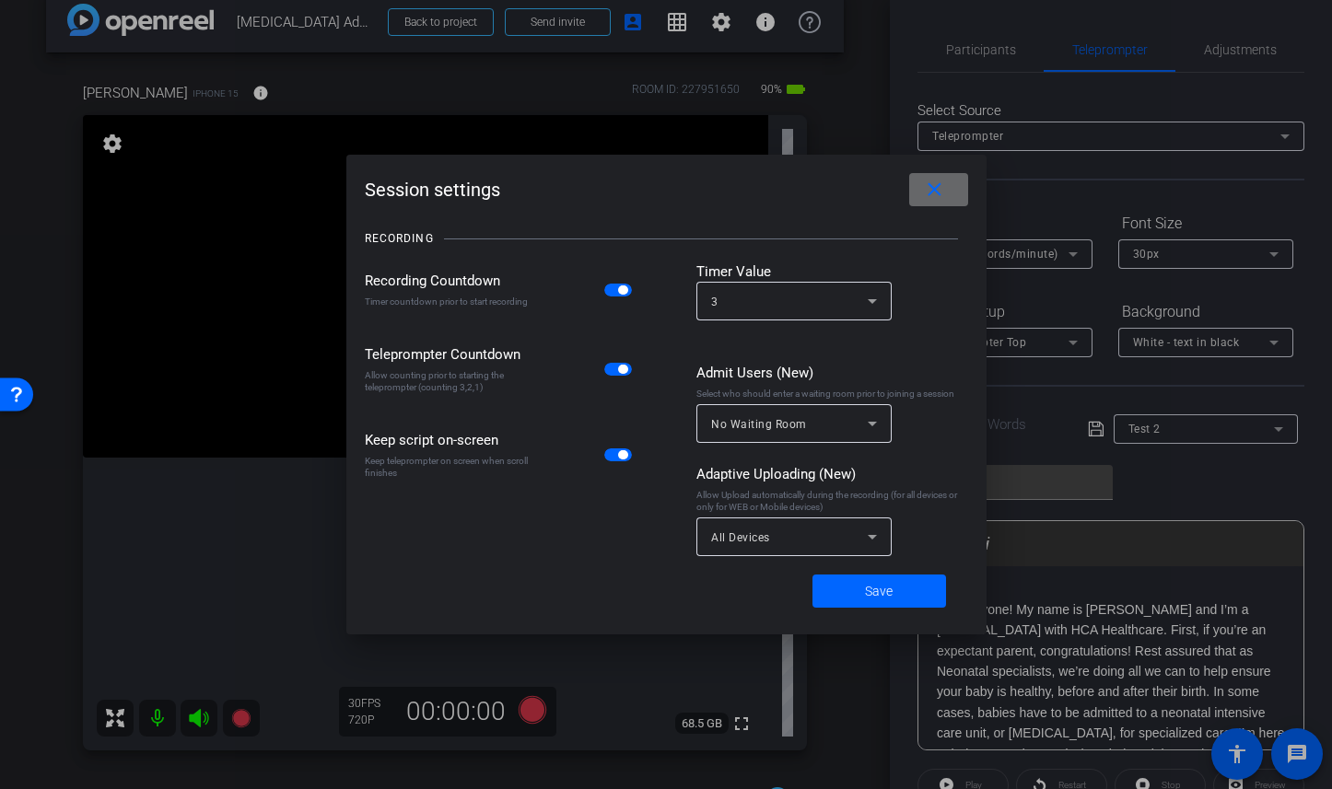
click at [938, 188] on mat-icon "close" at bounding box center [934, 190] width 23 height 23
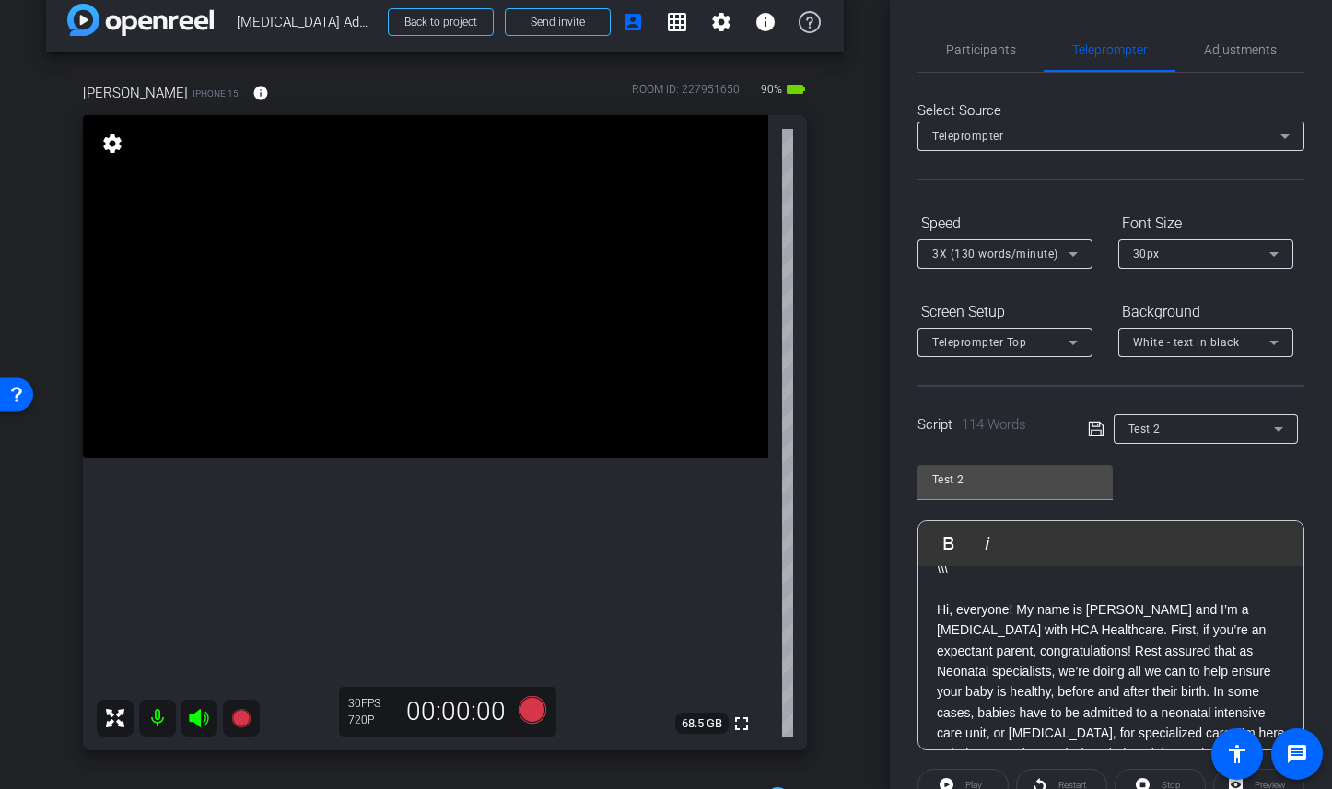
click at [110, 146] on mat-icon "settings" at bounding box center [112, 144] width 26 height 22
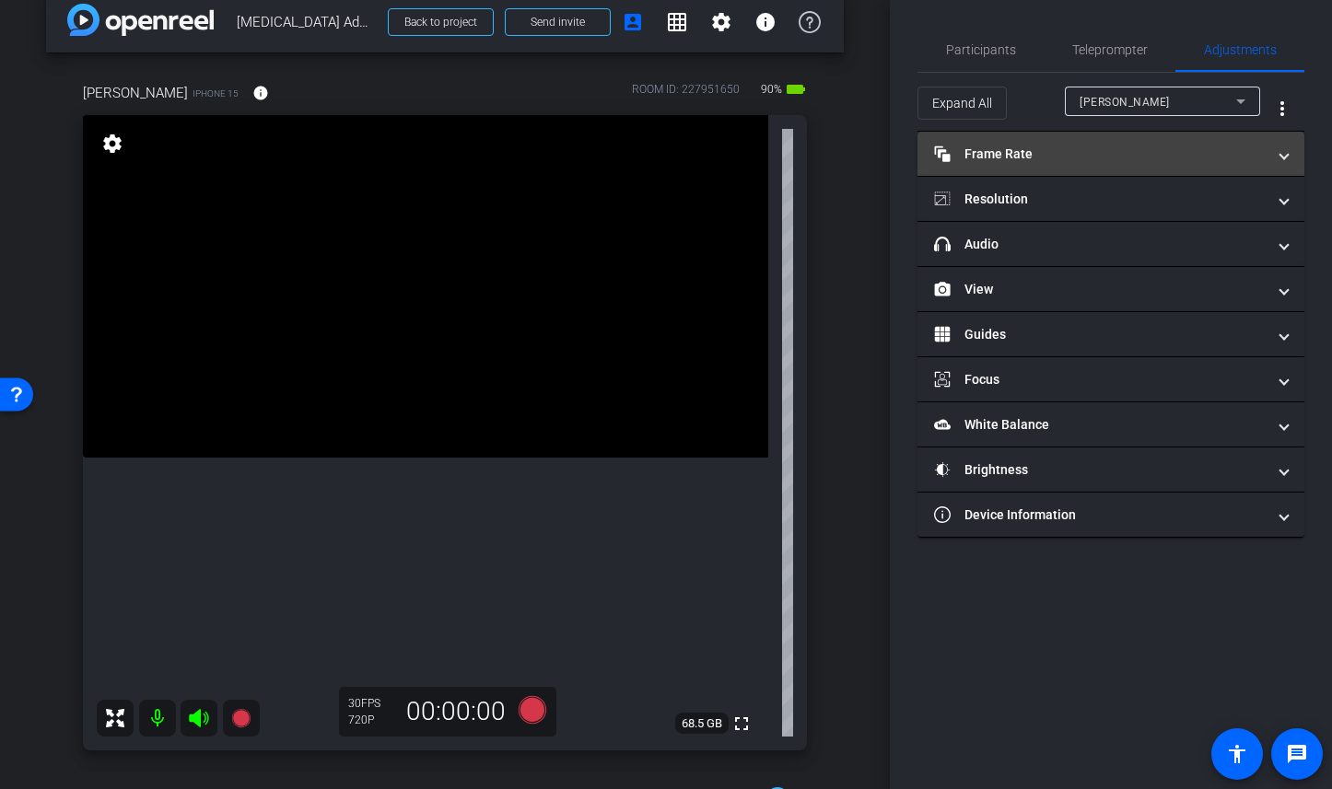
click at [1079, 163] on mat-expansion-panel-header "Frame Rate Frame Rate" at bounding box center [1110, 154] width 387 height 44
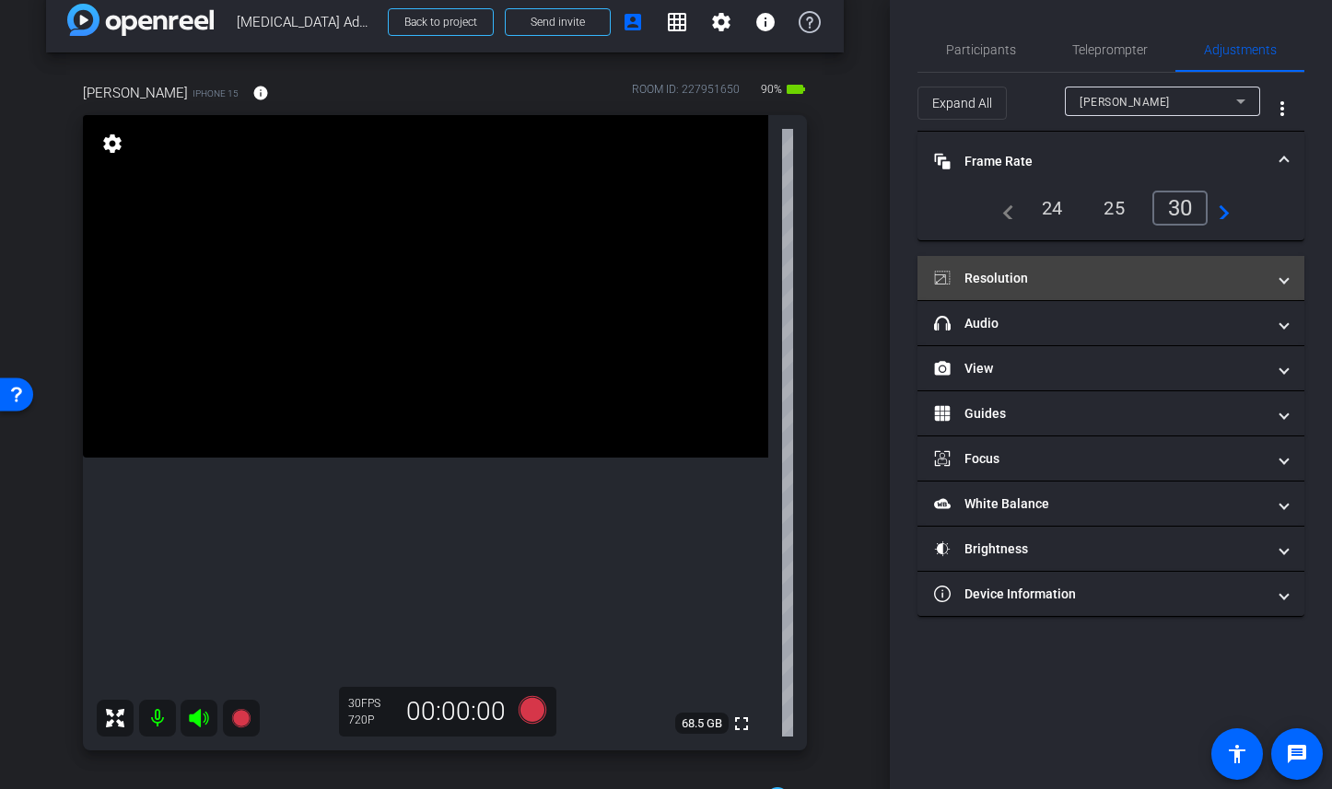
click at [1080, 269] on mat-panel-title "Resolution" at bounding box center [1100, 278] width 332 height 19
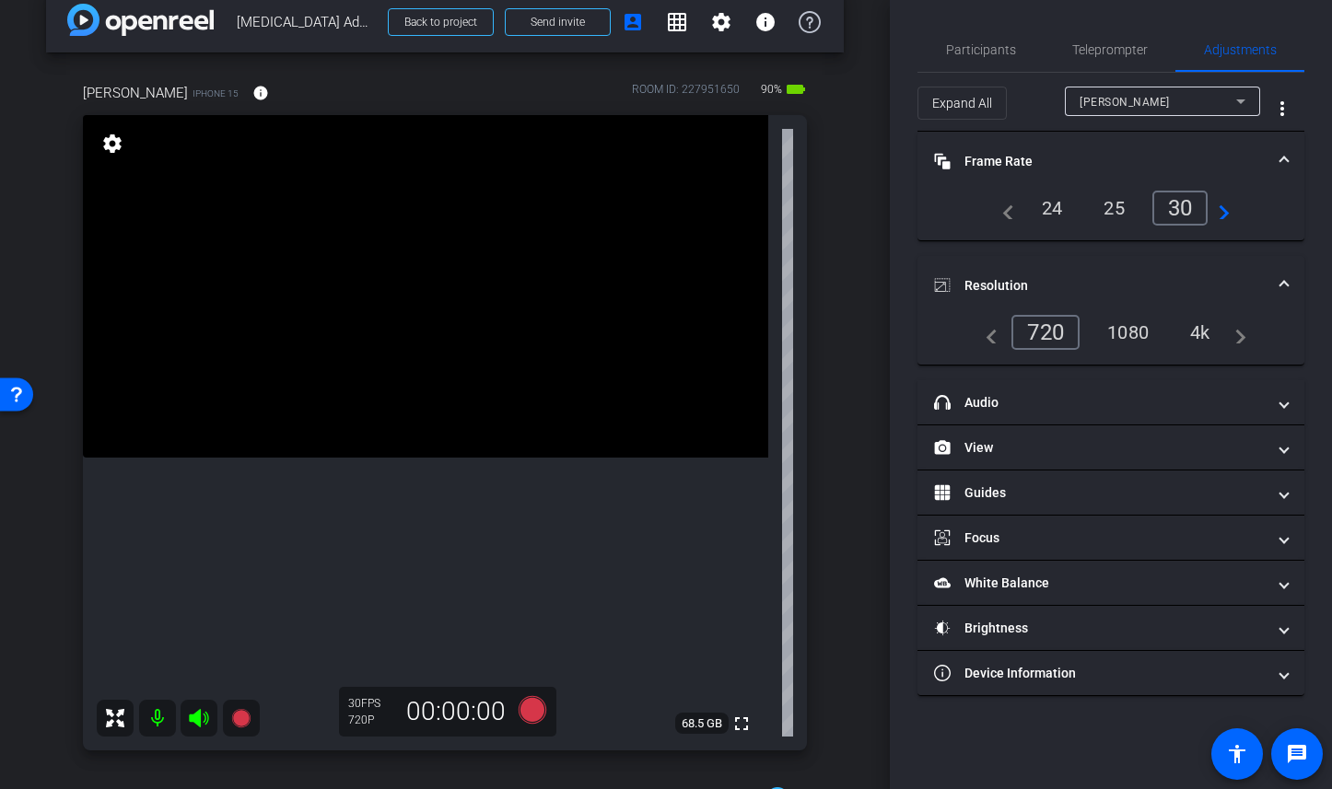
click at [1195, 332] on div "4k" at bounding box center [1200, 332] width 48 height 31
click at [1284, 278] on span at bounding box center [1283, 285] width 7 height 19
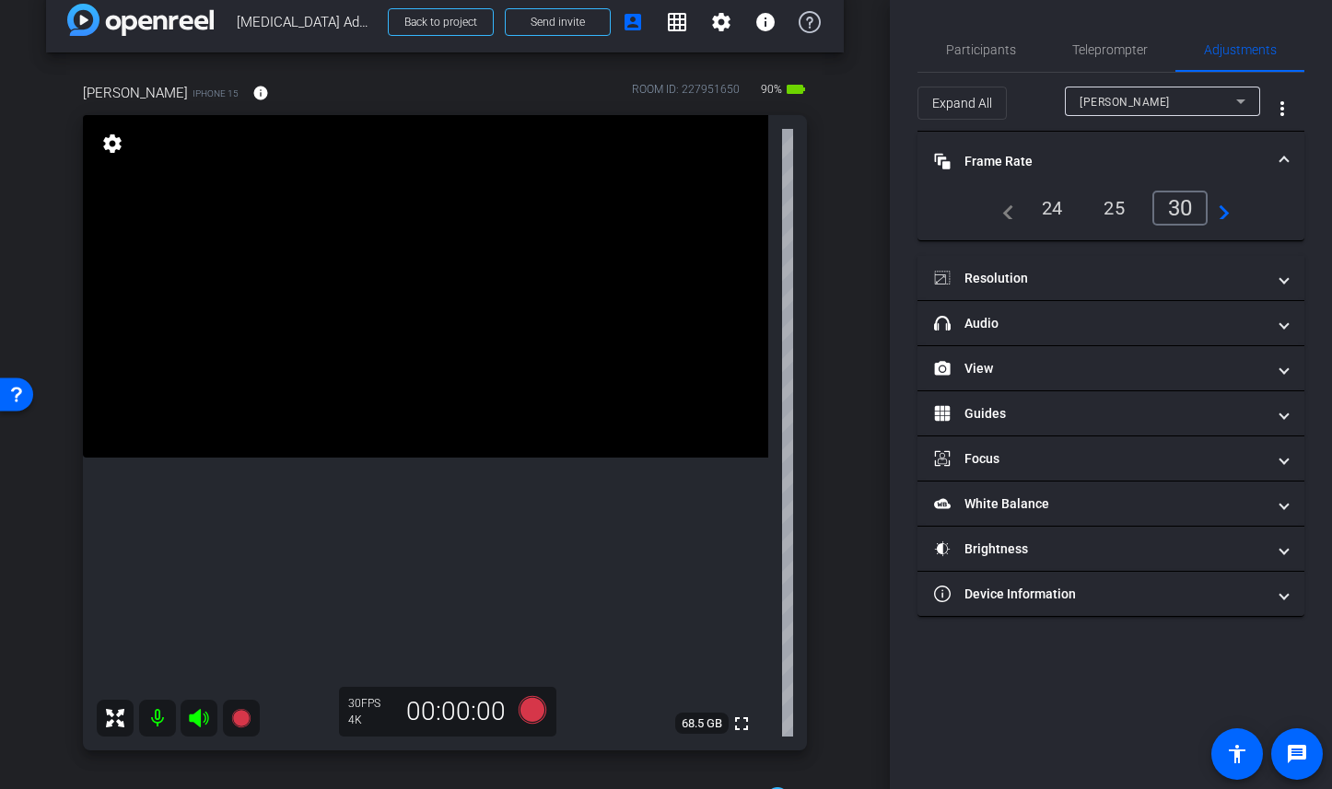
click at [1280, 160] on span at bounding box center [1283, 161] width 7 height 19
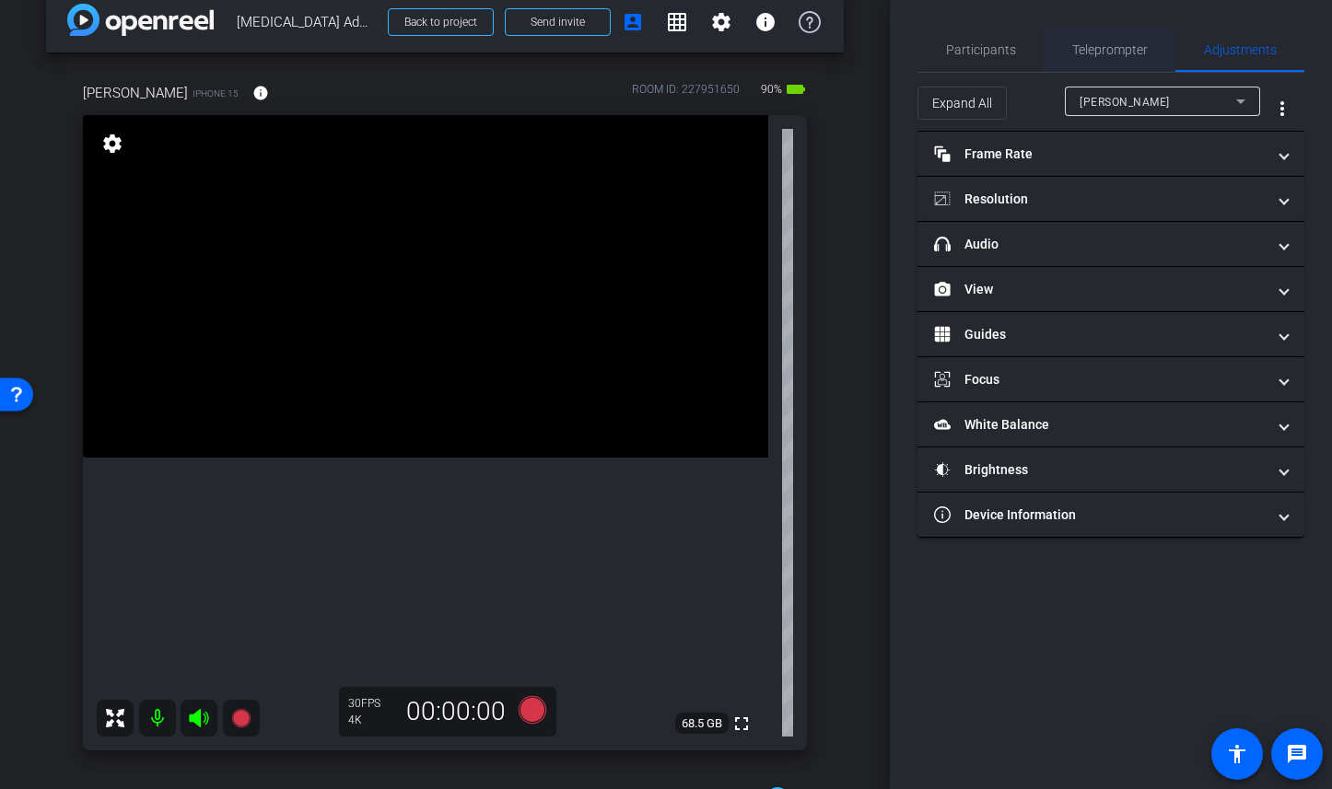
click at [1098, 43] on span "Teleprompter" at bounding box center [1110, 49] width 76 height 13
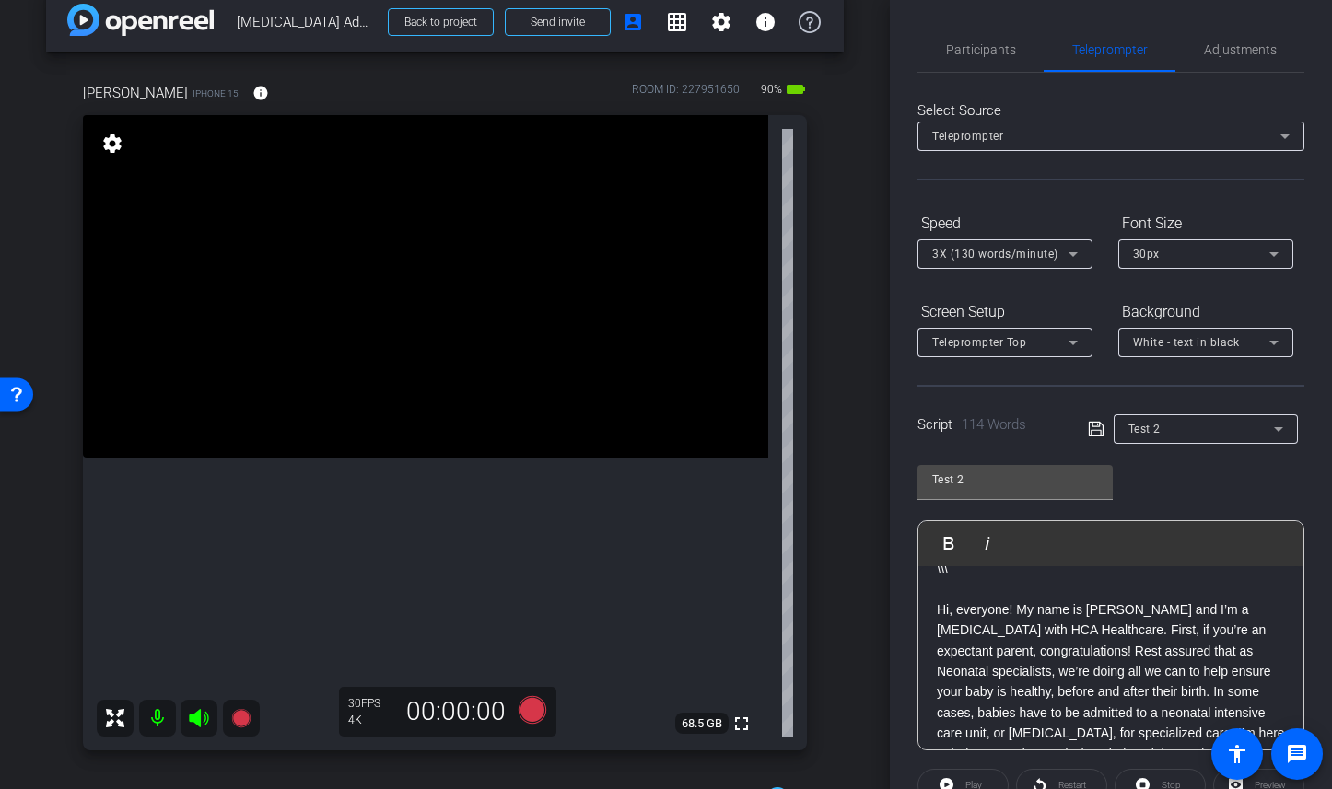
click at [858, 527] on div "arrow_back [MEDICAL_DATA] Admission with Dr. [PERSON_NAME] Back to project Send…" at bounding box center [445, 367] width 890 height 789
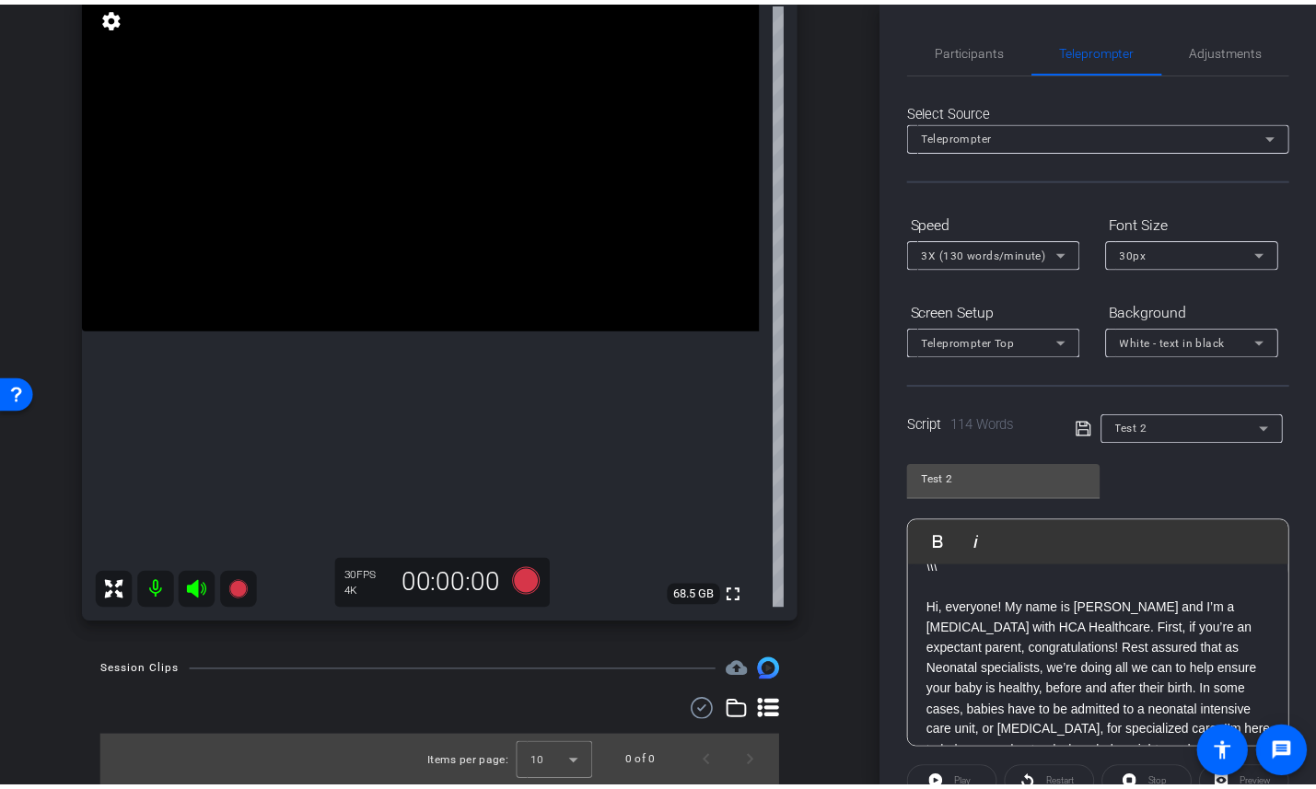
scroll to position [151, 0]
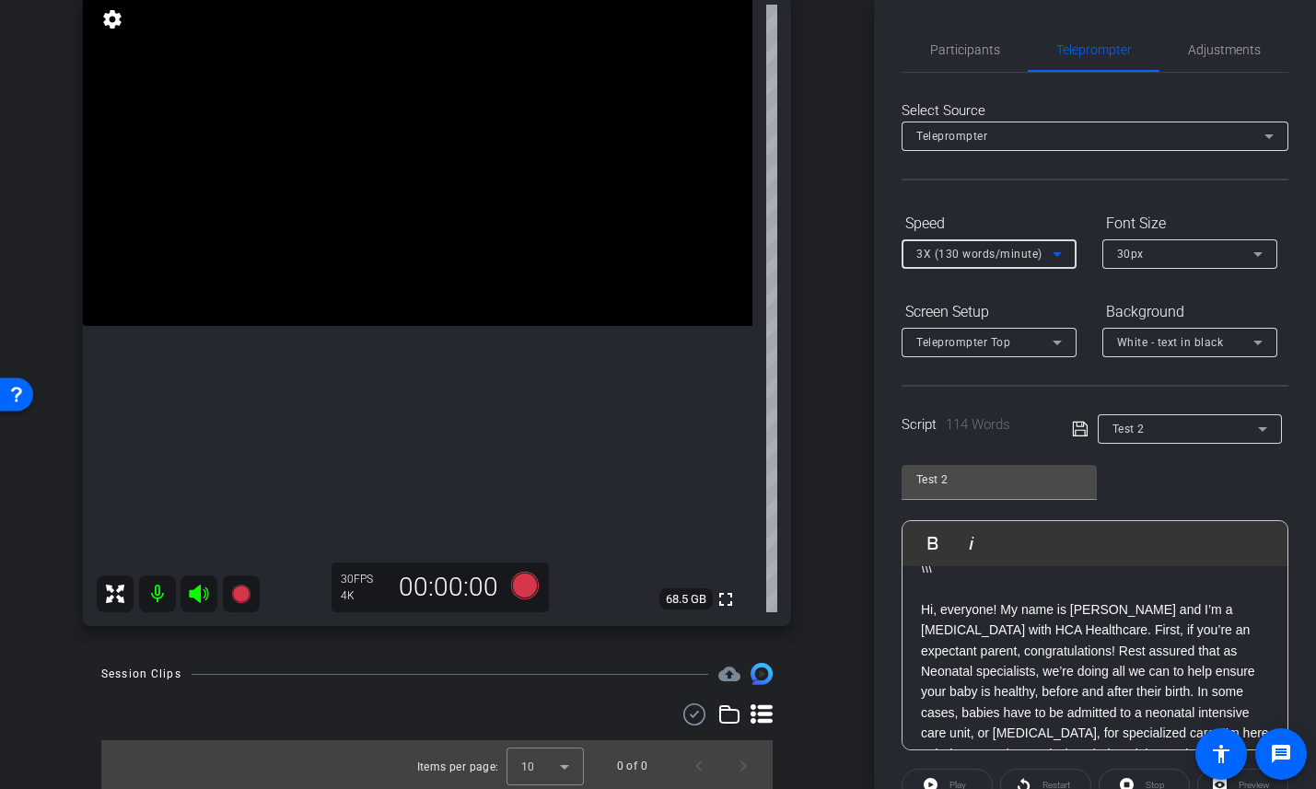
click at [1010, 250] on span "3X (130 words/minute)" at bounding box center [979, 254] width 126 height 13
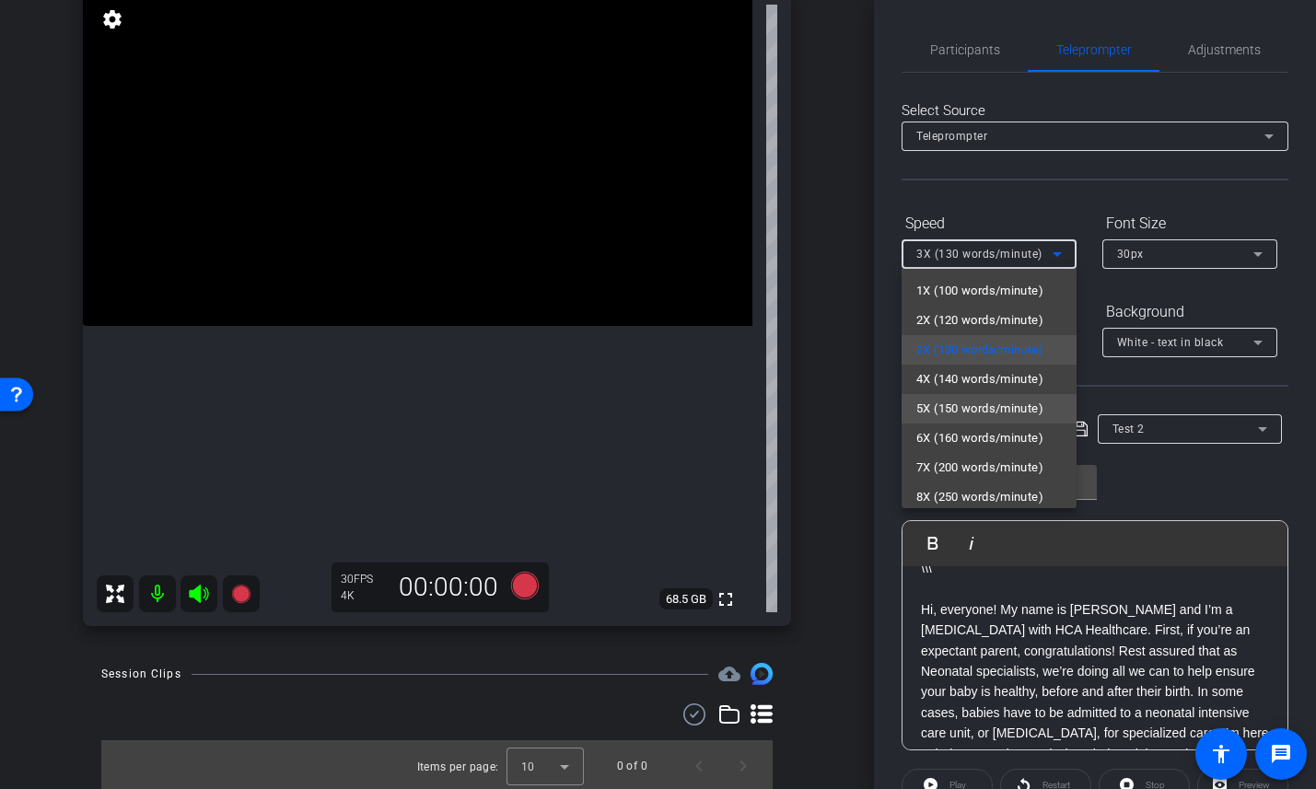
click at [979, 398] on span "5X (150 words/minute)" at bounding box center [979, 409] width 127 height 22
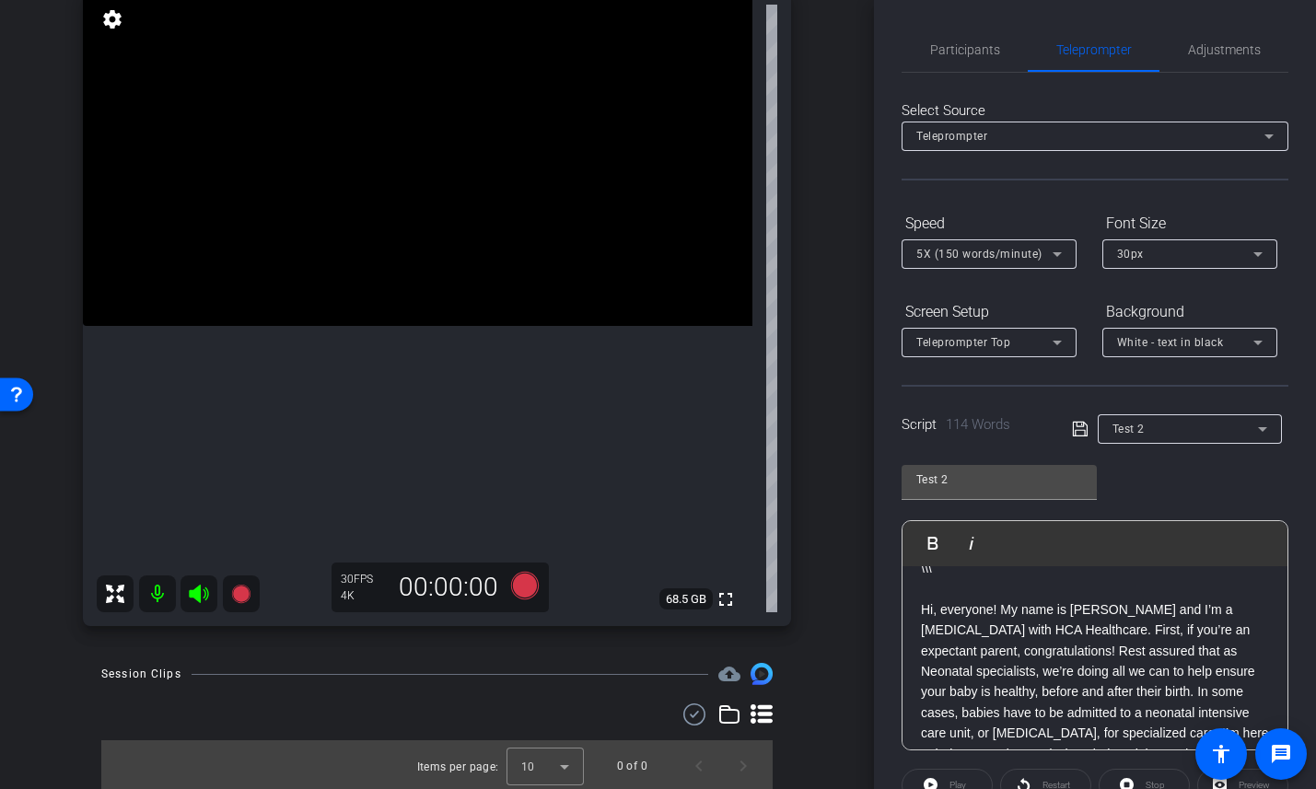
click at [868, 291] on div "arrow_back [MEDICAL_DATA] Admission with Dr. [PERSON_NAME] Back to project Send…" at bounding box center [437, 243] width 874 height 789
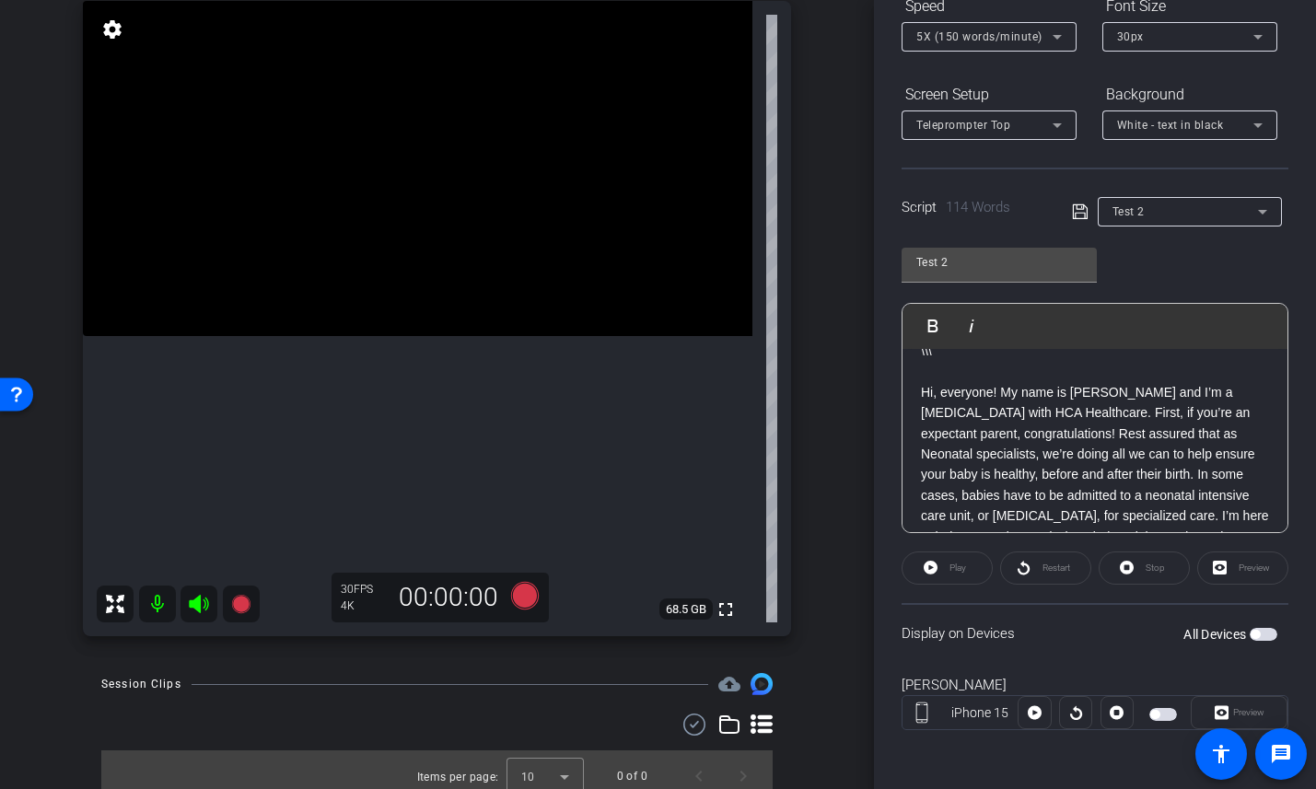
scroll to position [216, 0]
click at [1263, 636] on span "button" at bounding box center [1264, 635] width 28 height 13
click at [247, 601] on icon at bounding box center [240, 604] width 18 height 18
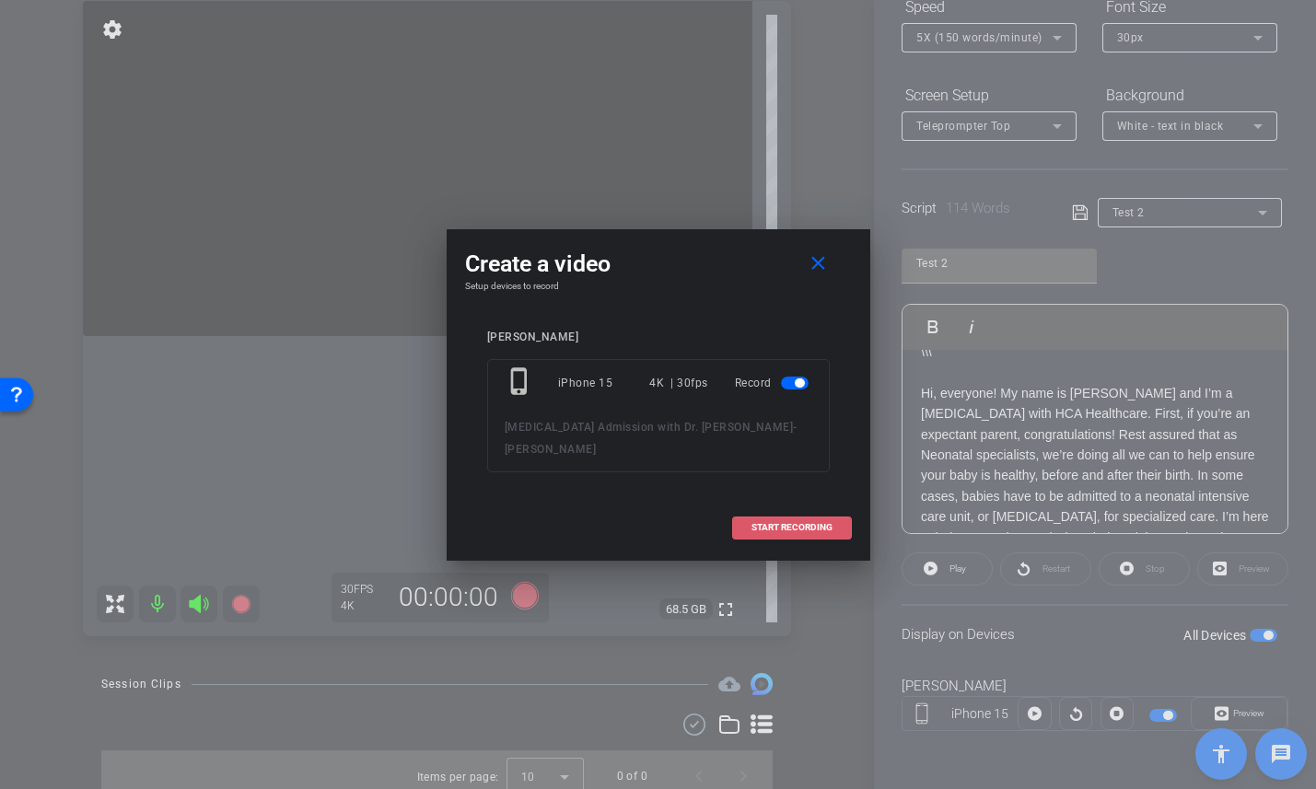
click at [787, 523] on span "START RECORDING" at bounding box center [792, 527] width 81 height 9
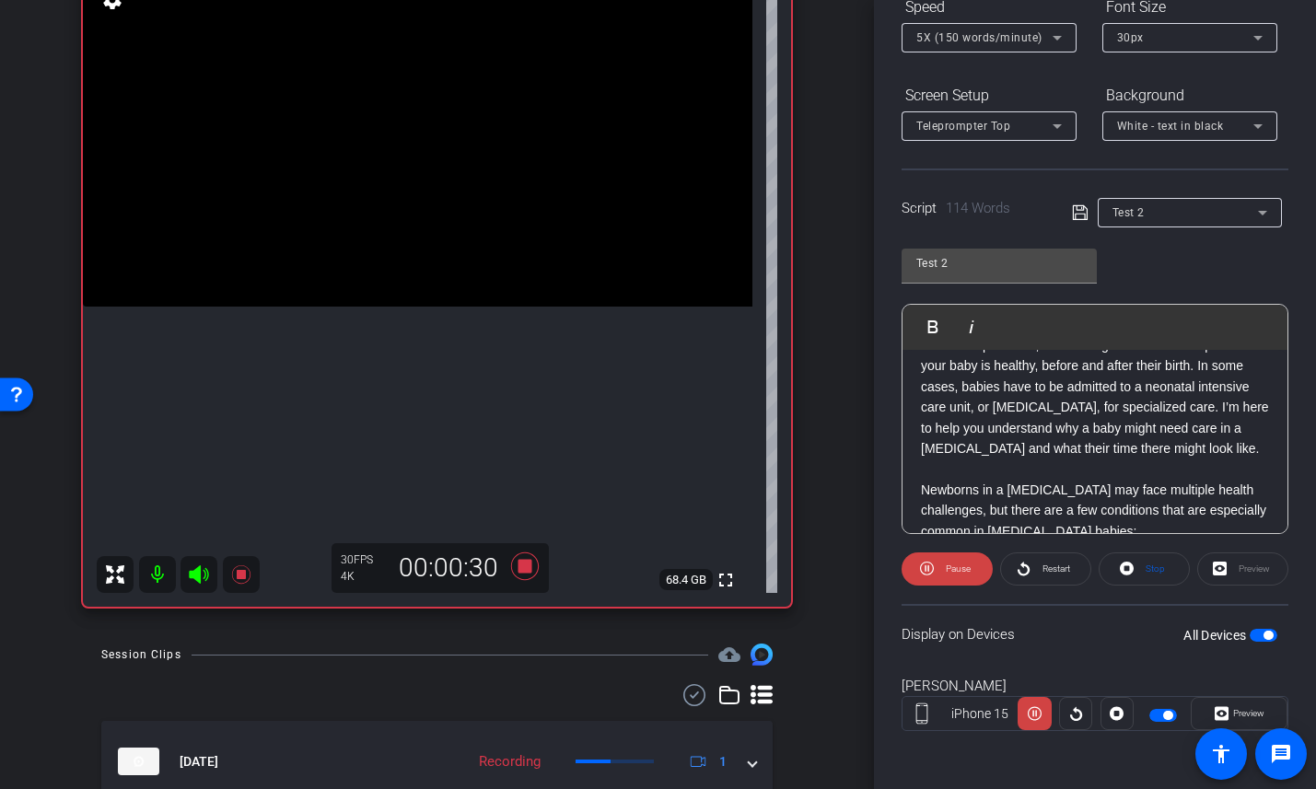
scroll to position [232, 0]
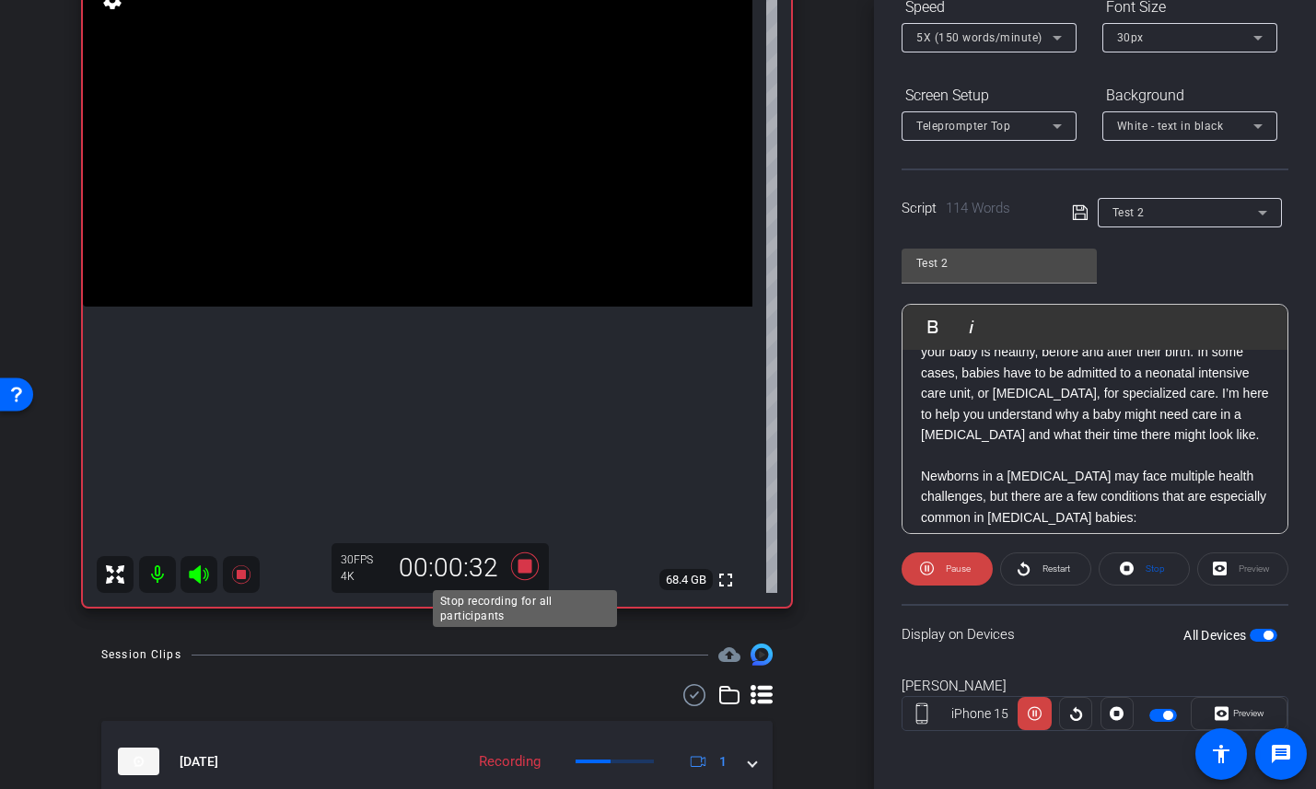
click at [528, 557] on icon at bounding box center [525, 566] width 44 height 33
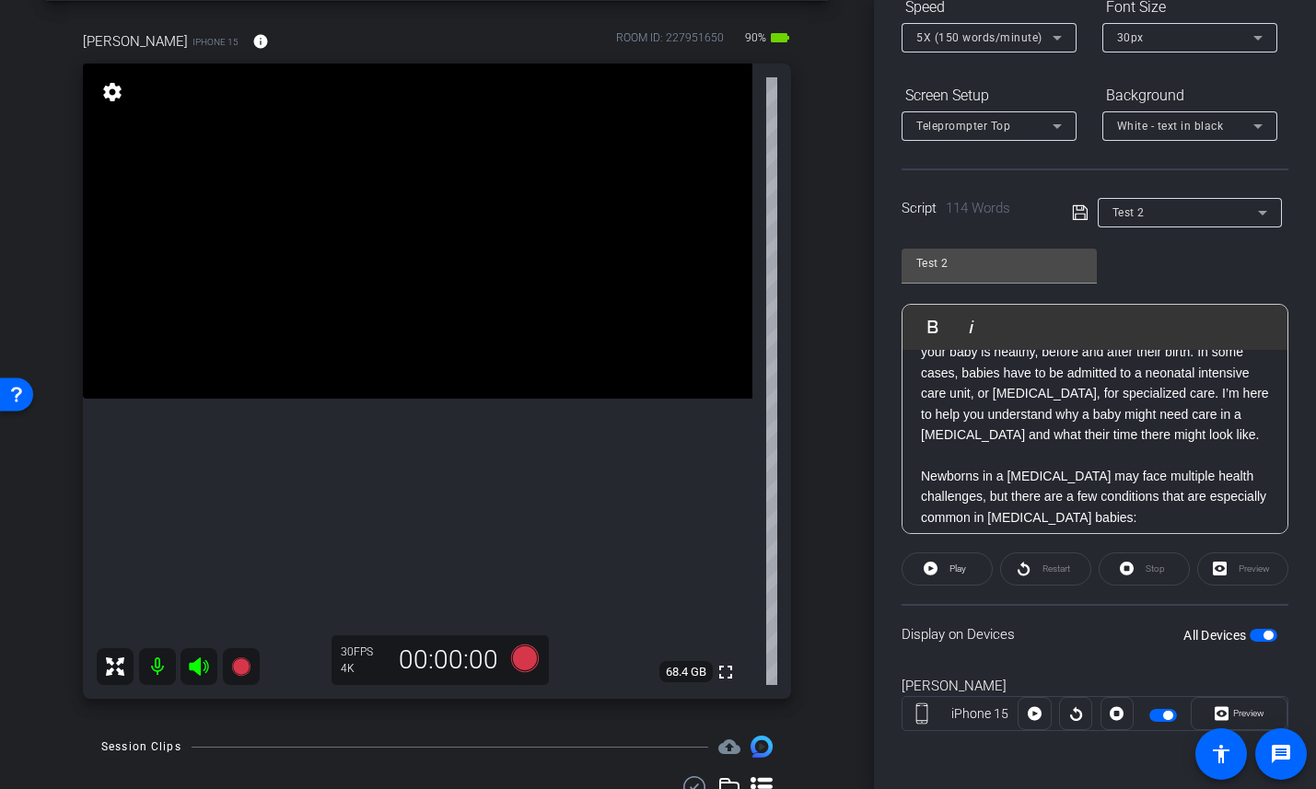
scroll to position [69, 0]
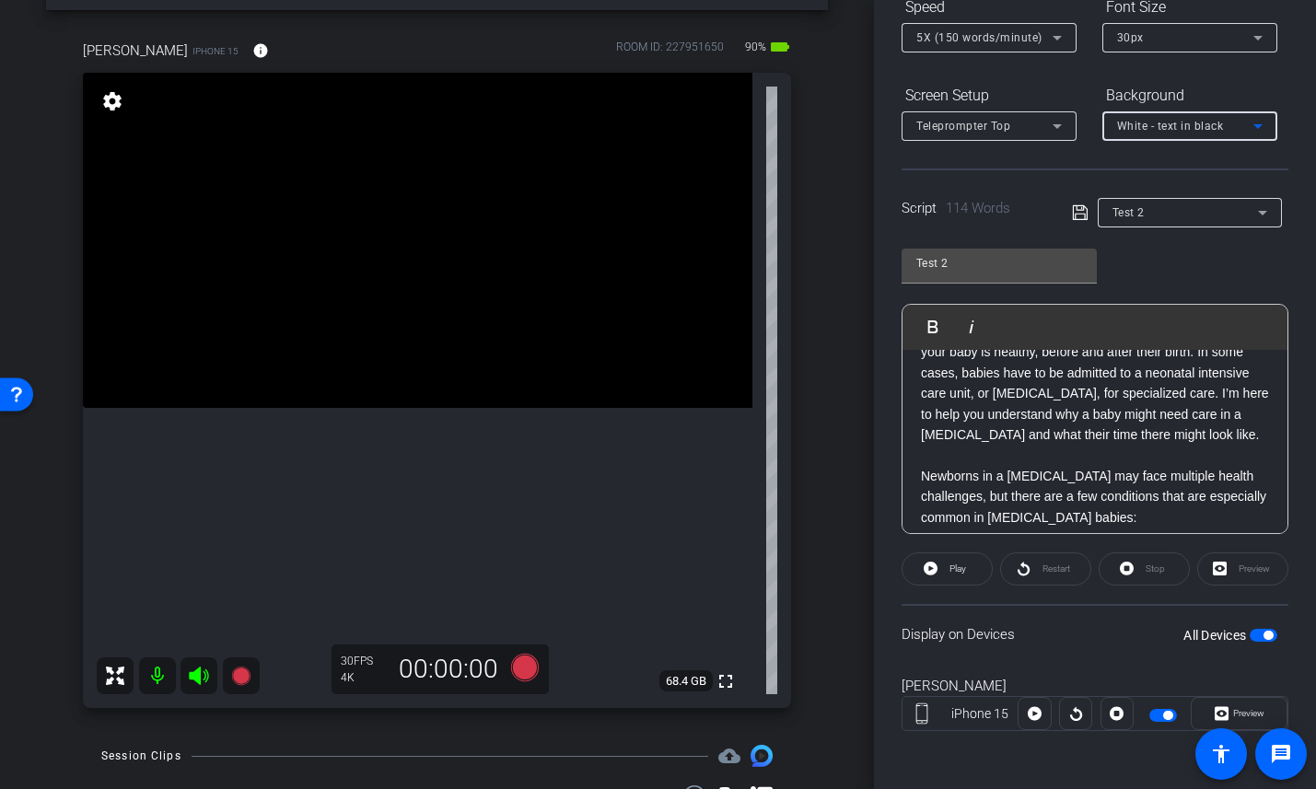
click at [1192, 127] on span "White - text in black" at bounding box center [1170, 126] width 107 height 13
click at [1190, 197] on div "Black - text in white" at bounding box center [1171, 198] width 109 height 22
click at [529, 672] on icon at bounding box center [524, 668] width 28 height 28
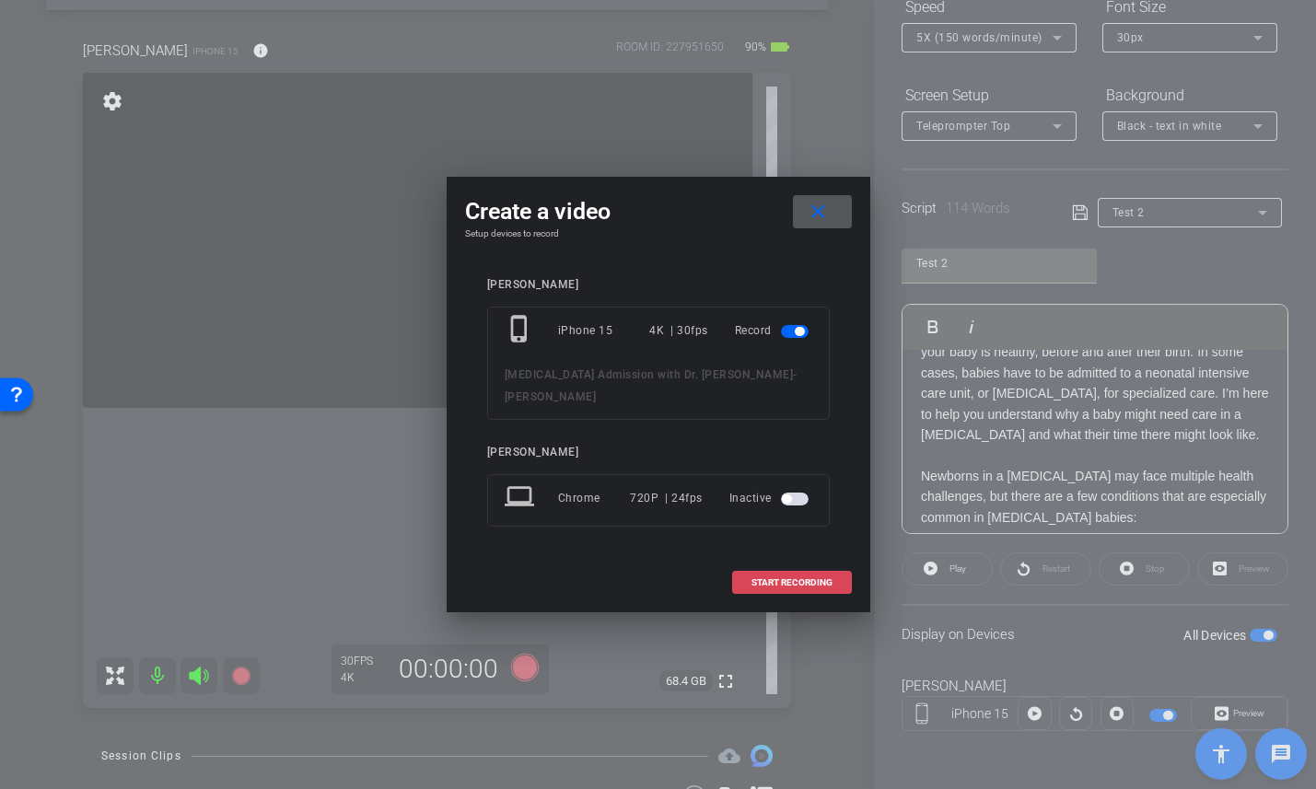
click at [817, 578] on span "START RECORDING" at bounding box center [792, 582] width 81 height 9
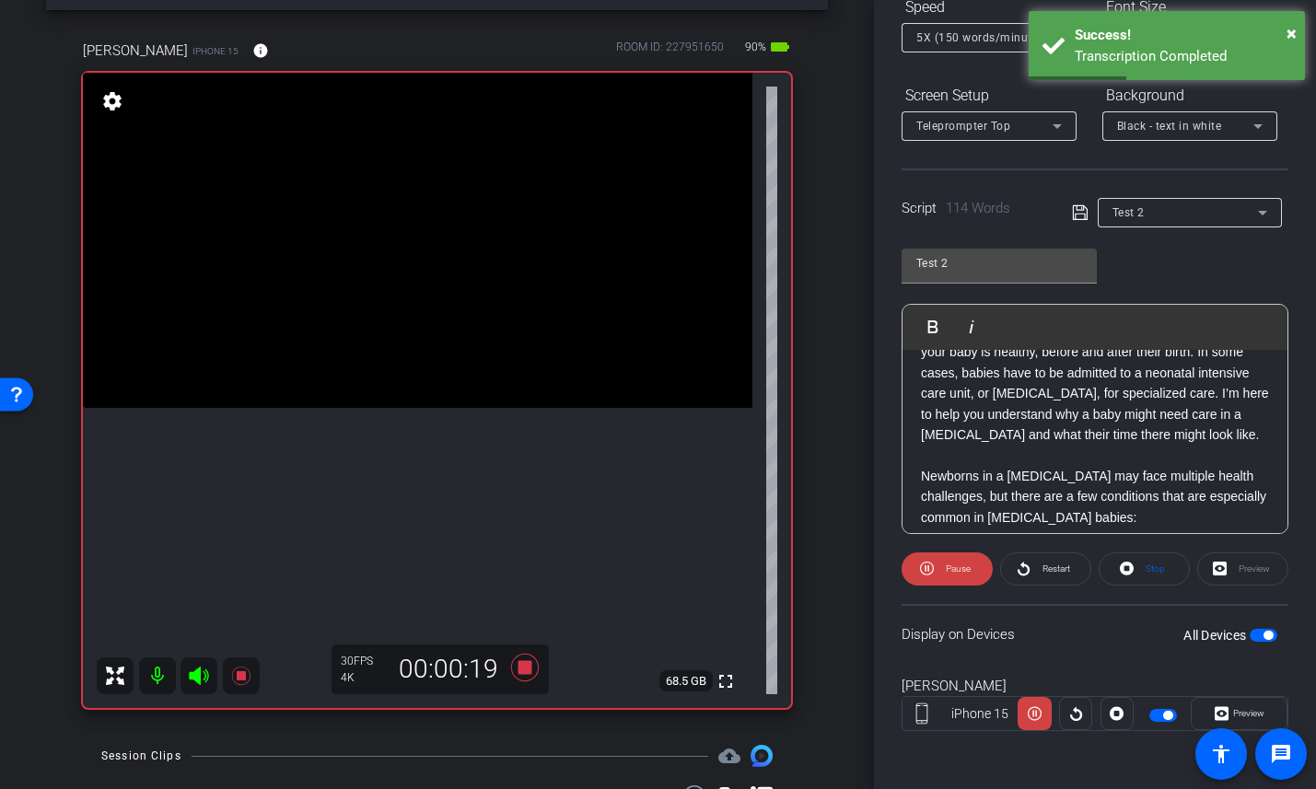
click at [192, 676] on icon at bounding box center [198, 676] width 19 height 18
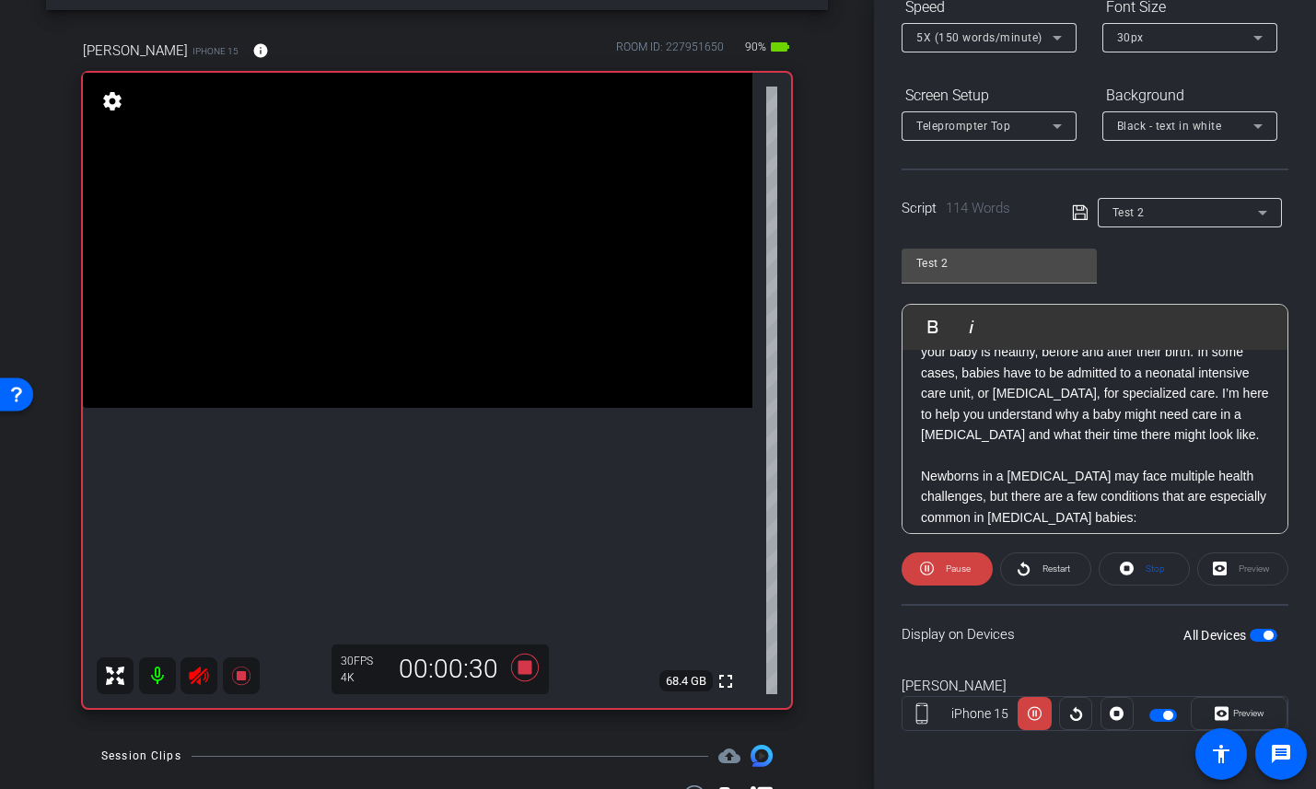
click at [192, 676] on icon at bounding box center [198, 676] width 19 height 18
click at [522, 669] on icon at bounding box center [524, 668] width 28 height 28
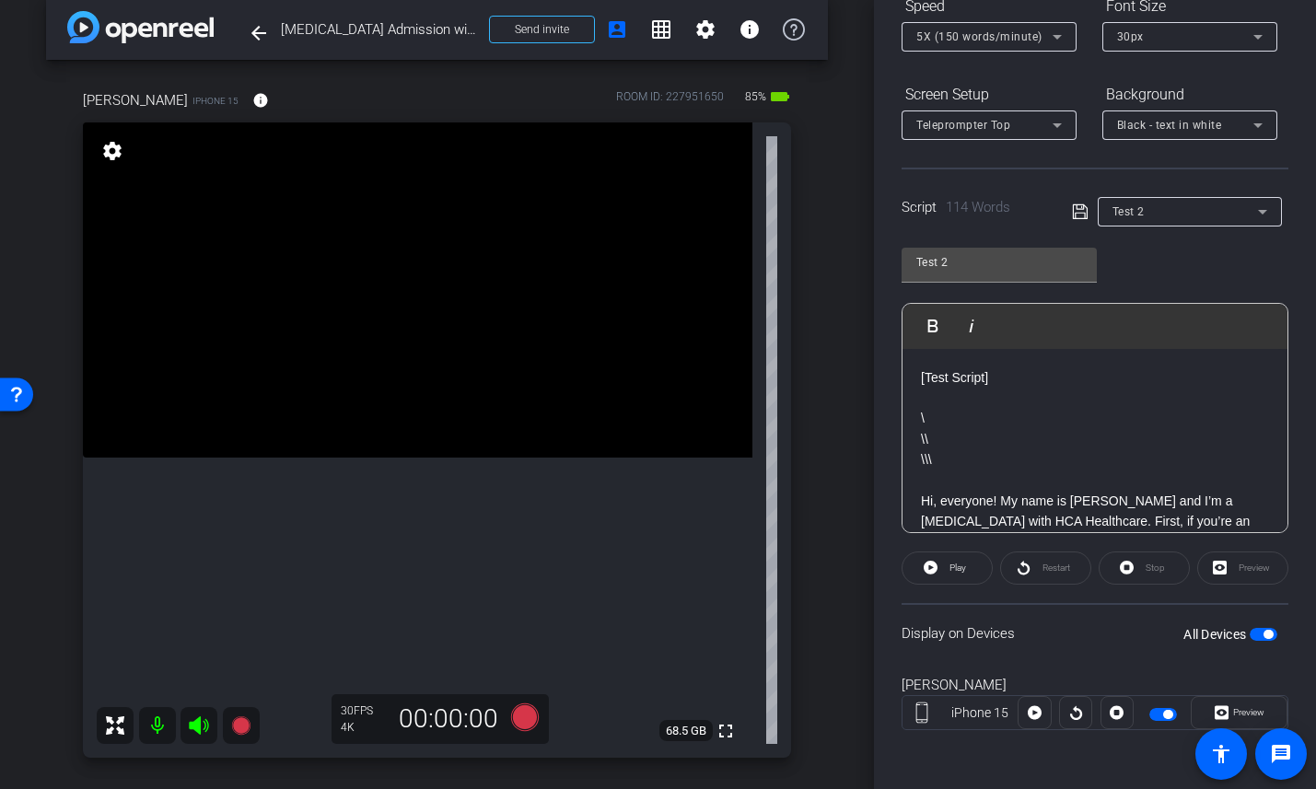
scroll to position [0, 0]
